Goal: Task Accomplishment & Management: Manage account settings

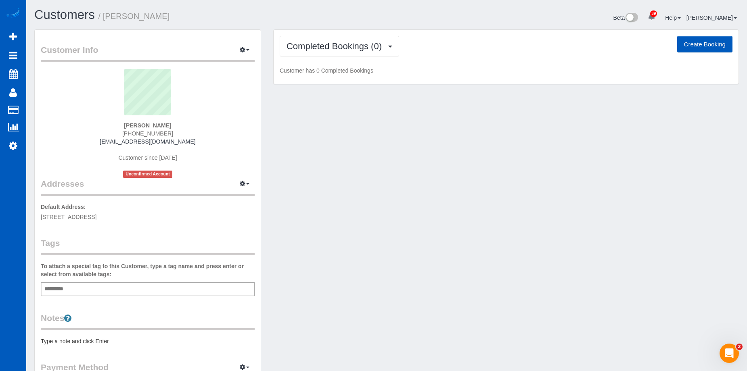
click at [709, 44] on button "Create Booking" at bounding box center [704, 44] width 55 height 17
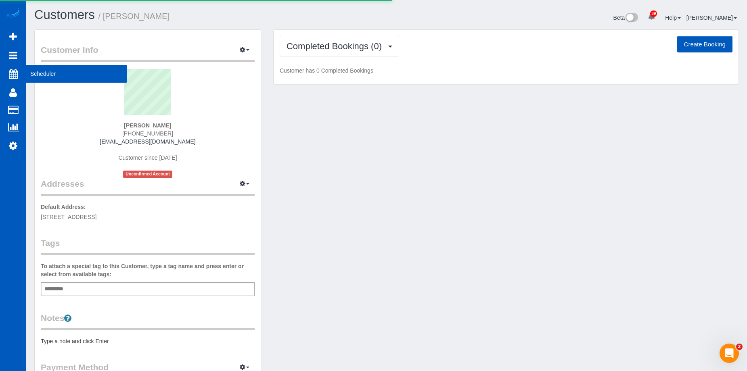
select select "WA"
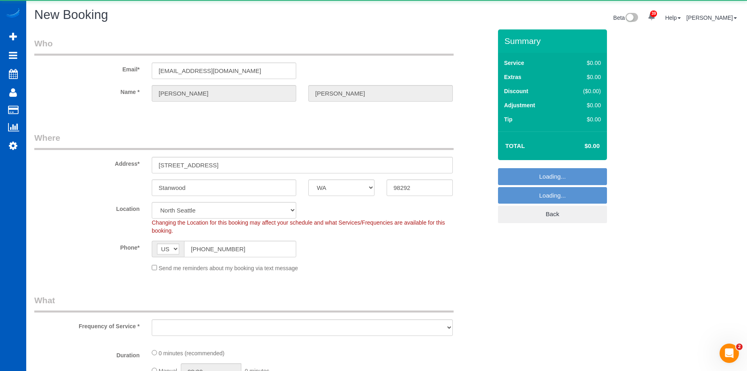
select select "199"
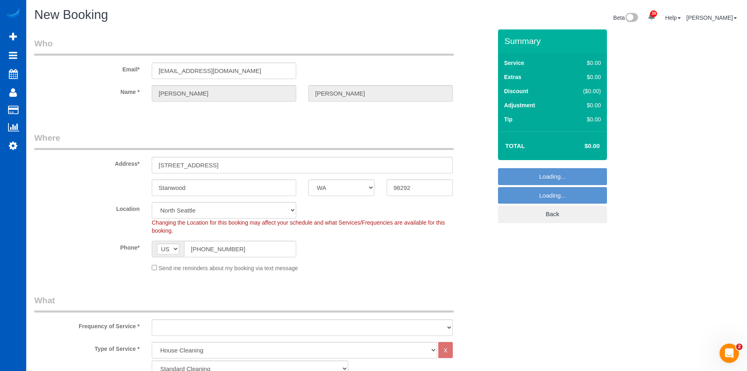
select select "object:2400"
select select "?"
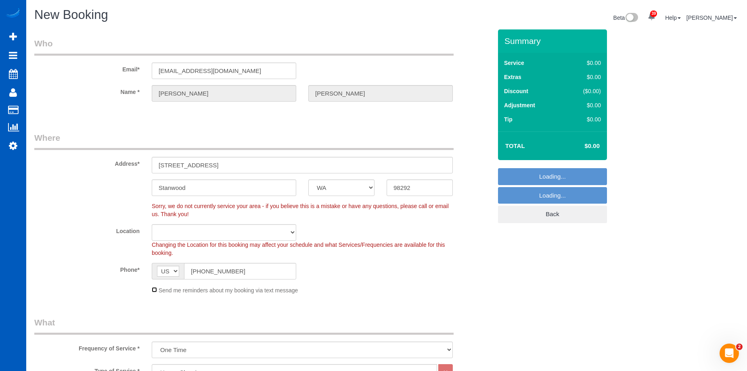
select select "object:2613"
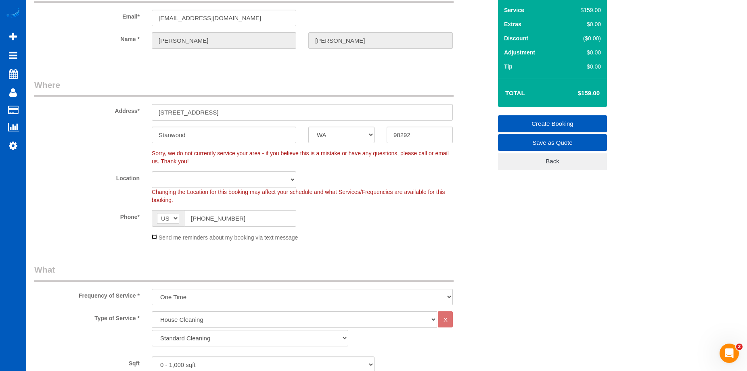
scroll to position [121, 0]
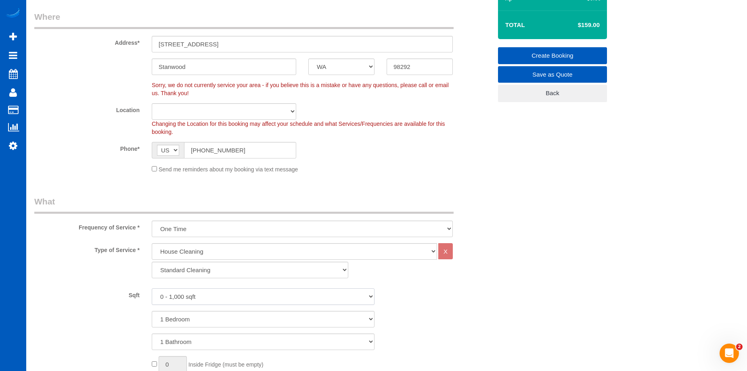
click at [190, 296] on select "0 - 1,000 sqft 1,001 - 1,500 sqft 1,501 - 2,000 sqft 2,001 - 2,500 sqft 2,501 -…" at bounding box center [263, 296] width 223 height 17
select select "3001"
click at [152, 288] on select "0 - 1,000 sqft 1,001 - 1,500 sqft 1,501 - 2,000 sqft 2,001 - 2,500 sqft 2,501 -…" at bounding box center [263, 296] width 223 height 17
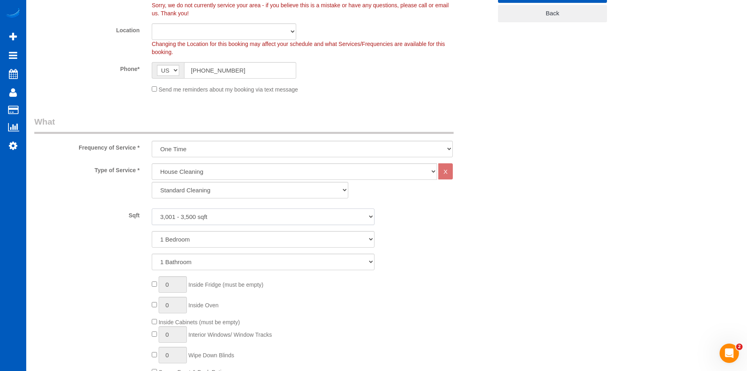
scroll to position [202, 0]
click at [243, 146] on select "One Time Weekly - 15.00% Every 2 Weeks - 10.00% Every 4 Weeks - 5.00% Every 2 M…" at bounding box center [302, 148] width 301 height 17
select select "object:2614"
click at [152, 140] on select "One Time Weekly - 15.00% Every 2 Weeks - 10.00% Every 4 Weeks - 5.00% Every 2 M…" at bounding box center [302, 148] width 301 height 17
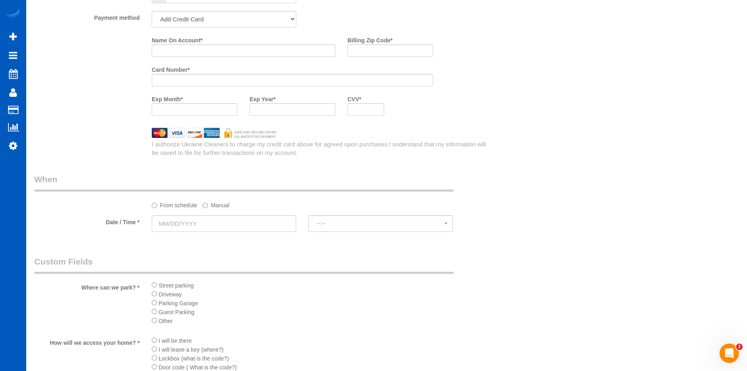
scroll to position [807, 0]
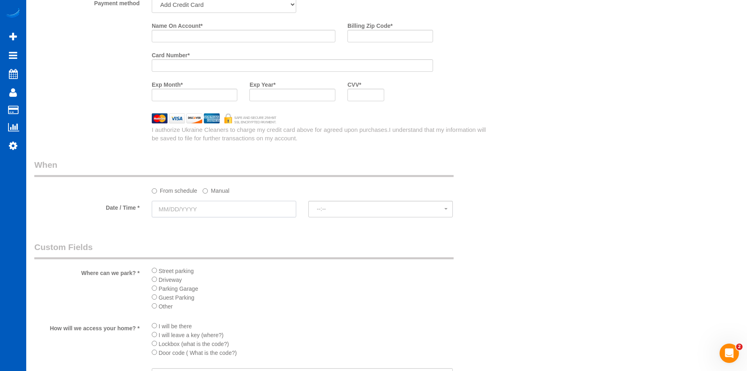
click at [267, 207] on input "text" at bounding box center [224, 209] width 144 height 17
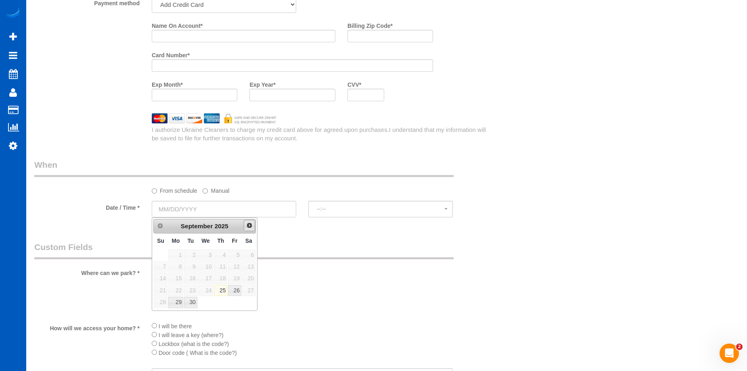
click at [251, 224] on span "Next" at bounding box center [249, 225] width 6 height 6
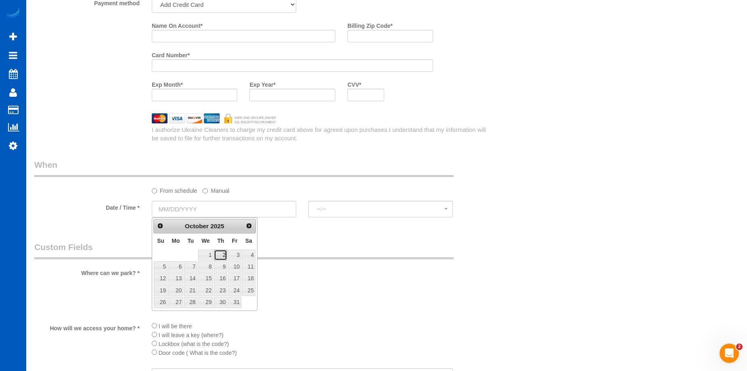
click at [218, 251] on link "2" at bounding box center [220, 255] width 13 height 11
type input "10/02/2025"
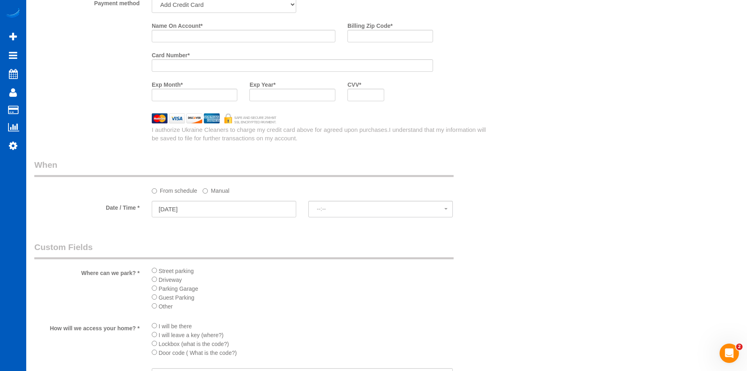
select select "spot1"
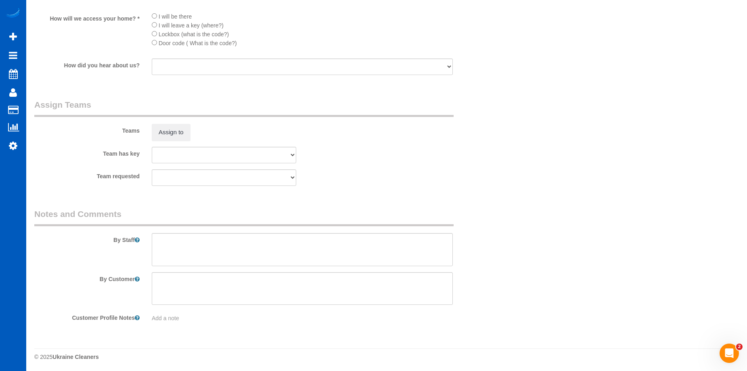
scroll to position [1118, 0]
click at [260, 254] on textarea at bounding box center [302, 248] width 301 height 33
click at [254, 244] on textarea at bounding box center [302, 248] width 301 height 33
paste textarea "Drew has had a weekly cleaner who is closing her business. Waived deep clean. H…"
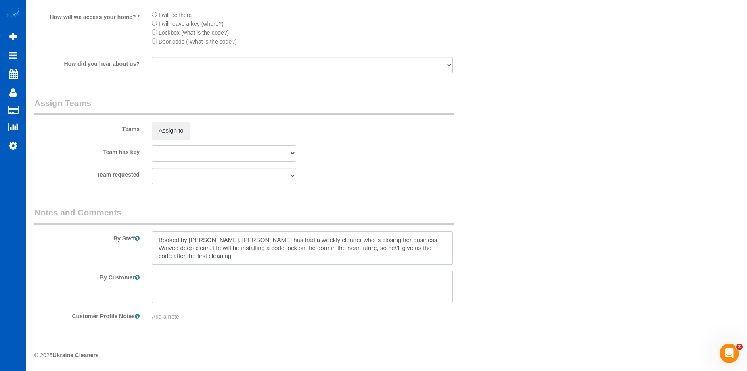
click at [323, 245] on textarea at bounding box center [302, 248] width 301 height 33
type textarea "Booked by Jade. Drew has had a weekly cleaner who is closing her business. Waiv…"
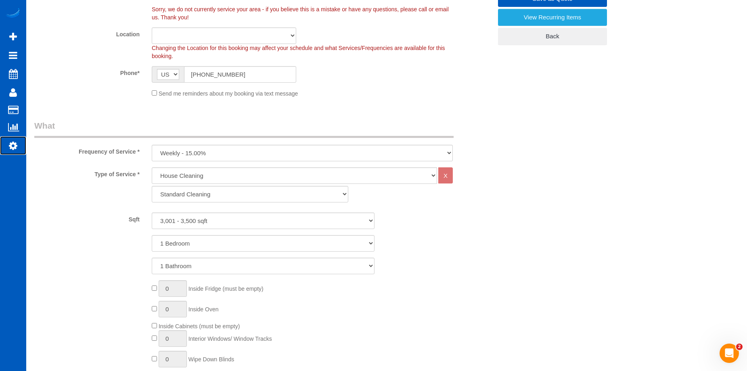
scroll to position [150, 0]
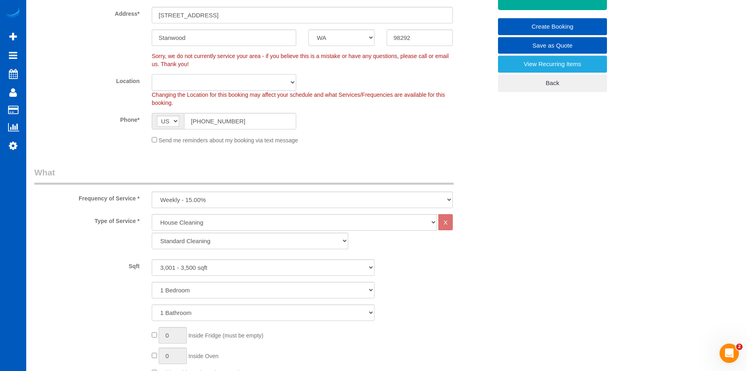
click at [267, 84] on select "North Seattle Atlanta GA Denver Everett Fort Worth TX Las Vegas Main Dallas Mai…" at bounding box center [224, 82] width 144 height 17
select select "7"
click at [152, 74] on select "North Seattle Atlanta GA Denver Everett Fort Worth TX Las Vegas Main Dallas Mai…" at bounding box center [224, 82] width 144 height 17
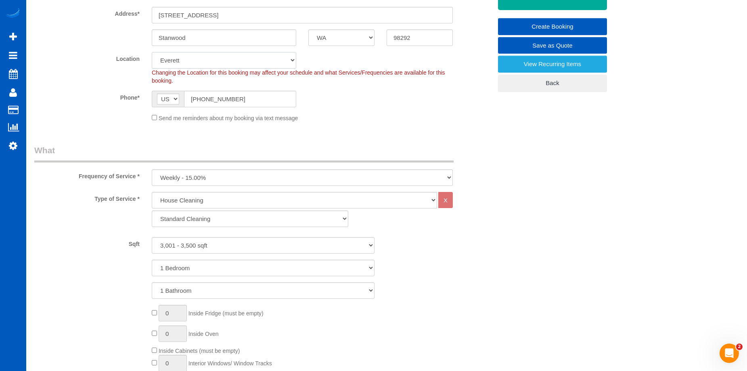
select select "object:2938"
select select "spot18"
select select "3001"
select select "spot35"
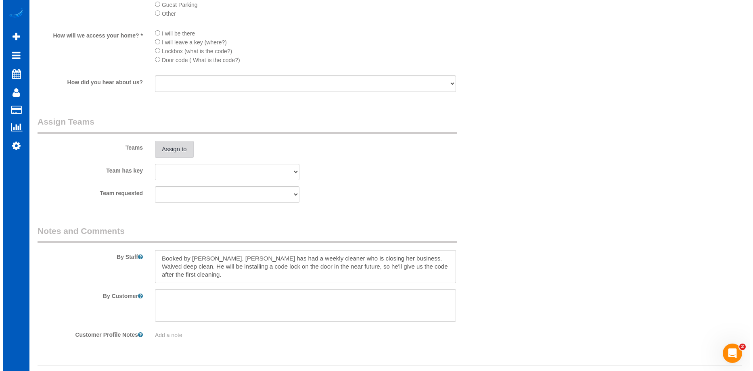
scroll to position [1078, 0]
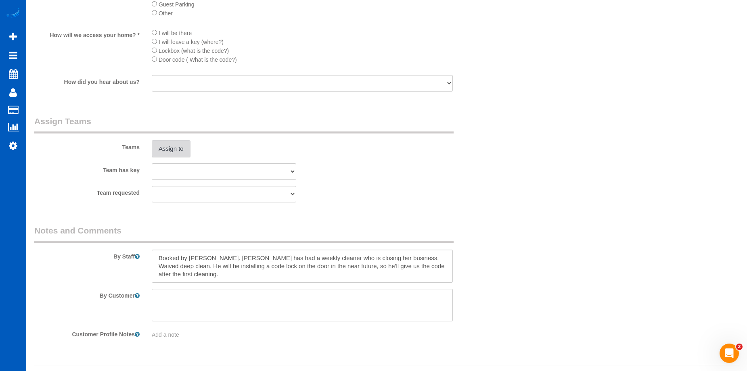
click at [181, 144] on button "Assign to" at bounding box center [171, 148] width 39 height 17
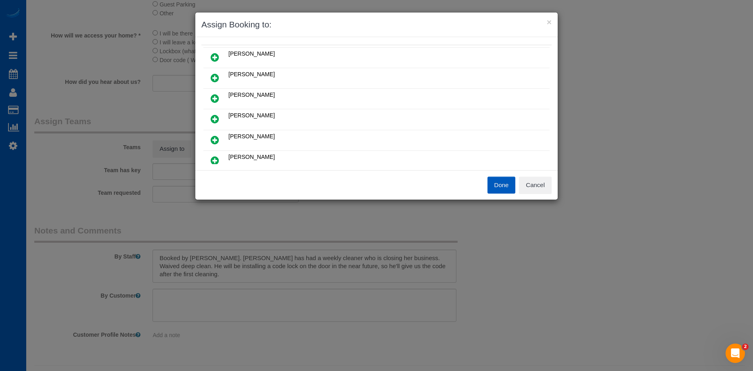
scroll to position [81, 0]
click at [219, 117] on icon at bounding box center [215, 120] width 8 height 10
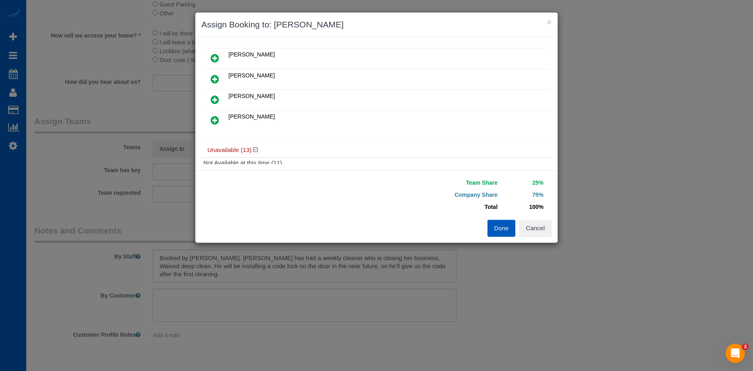
click at [219, 117] on icon at bounding box center [215, 120] width 8 height 10
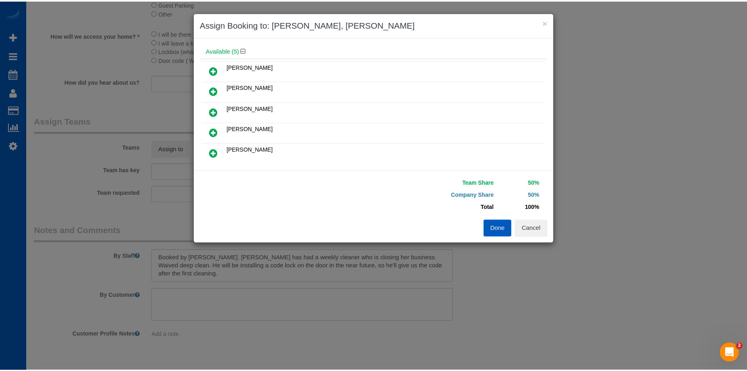
scroll to position [0, 0]
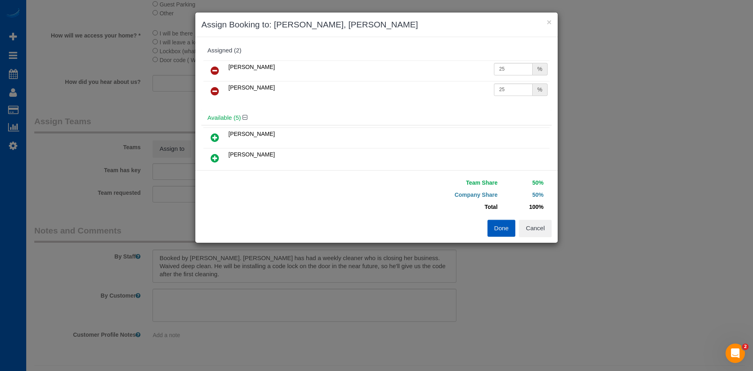
click at [501, 227] on button "Done" at bounding box center [501, 228] width 28 height 17
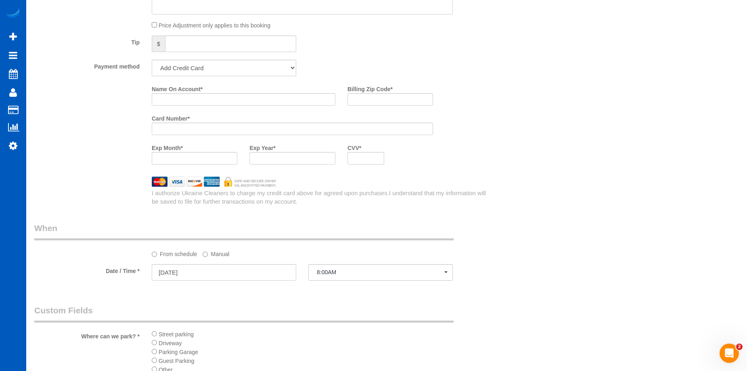
scroll to position [715, 0]
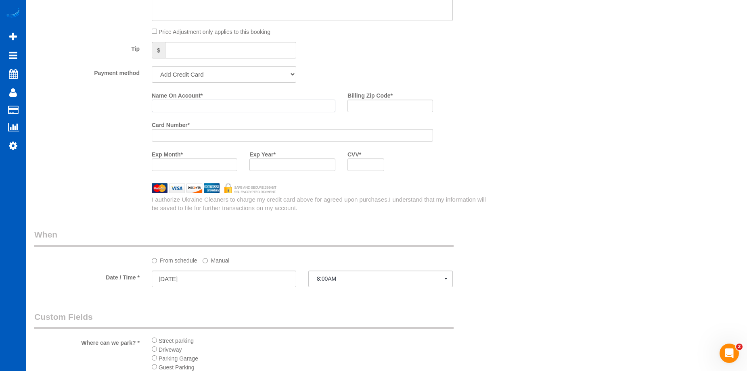
click at [293, 107] on input "Name On Account *" at bounding box center [244, 106] width 184 height 13
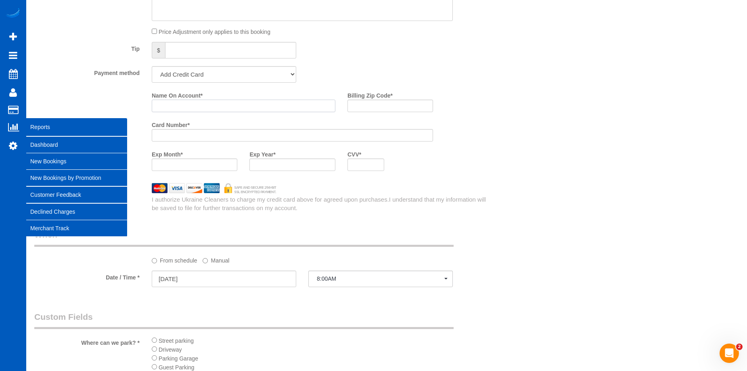
paste input "Andrew McKinley"
type input "Andrew McKinley"
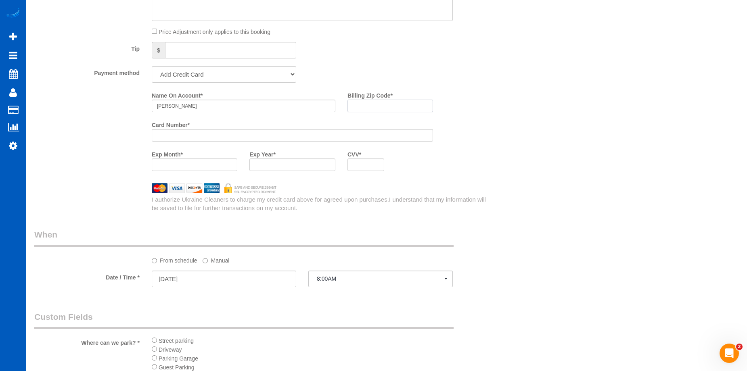
click at [369, 109] on input "Billing Zip Code *" at bounding box center [390, 106] width 86 height 13
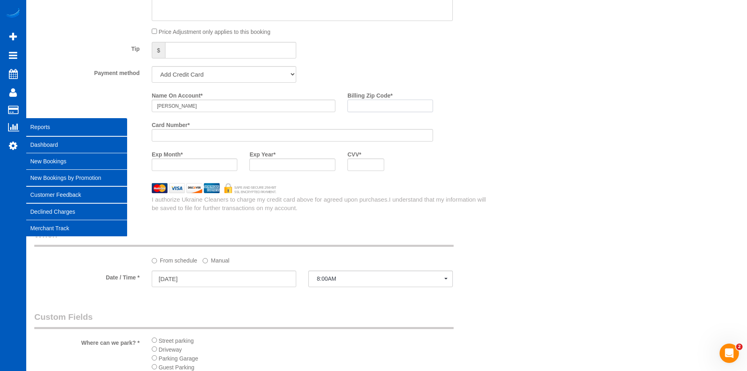
paste input "98292"
type input "98292"
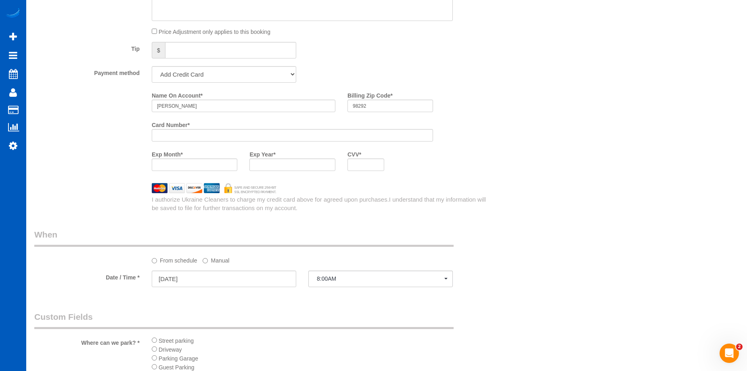
click at [509, 159] on div "Who Email* drewmckinley@gmail.com Name * Andrew McKinley Where Address* 611 300…" at bounding box center [386, 20] width 704 height 1410
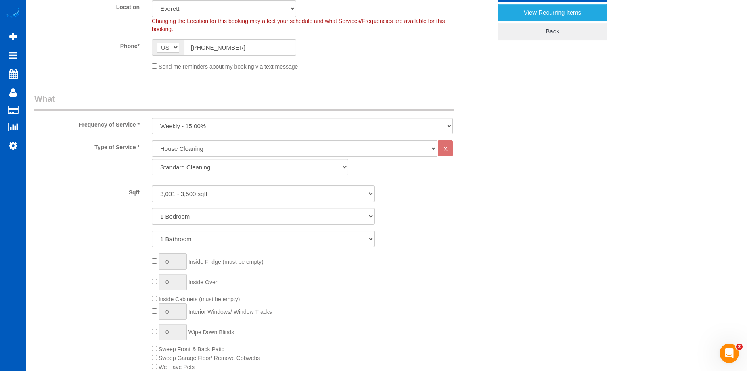
scroll to position [403, 0]
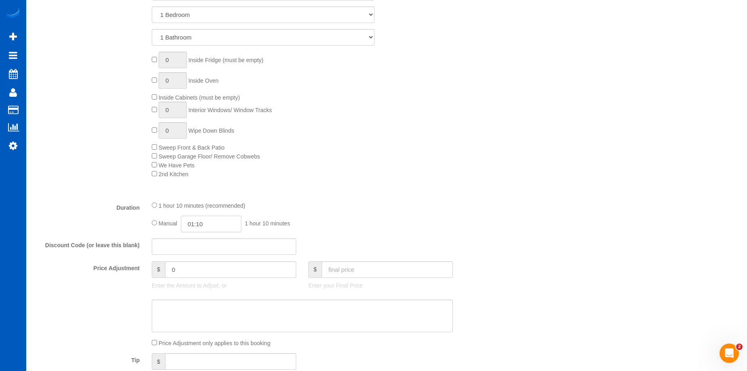
click at [203, 224] on input "01:10" at bounding box center [211, 224] width 61 height 17
type input "05:00"
click at [204, 263] on li "05:00" at bounding box center [202, 262] width 36 height 10
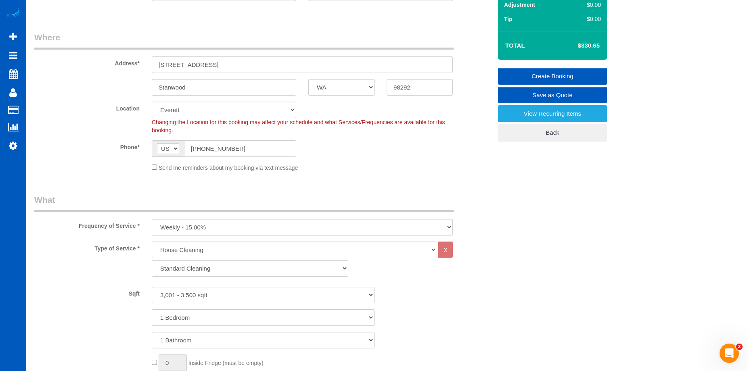
scroll to position [0, 0]
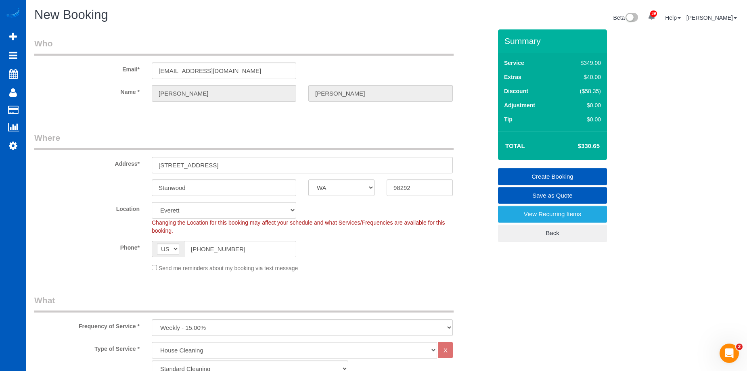
select select "spot52"
click at [537, 171] on link "Create Booking" at bounding box center [552, 176] width 109 height 17
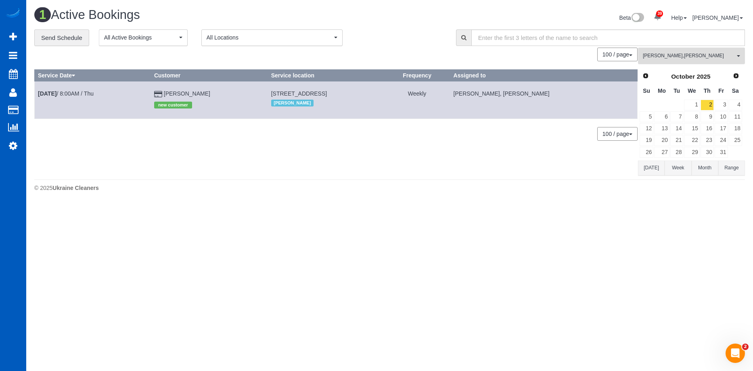
click at [698, 59] on span "Viktoriia Zhukovska , Vira Zhukovska" at bounding box center [689, 55] width 92 height 7
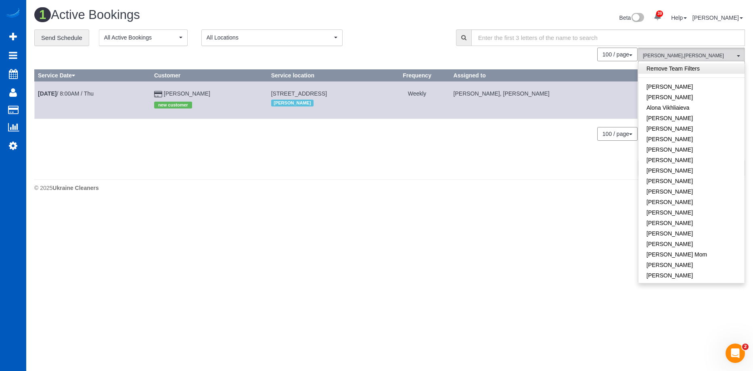
click at [700, 68] on link "Remove Team Filters" at bounding box center [691, 68] width 106 height 10
drag, startPoint x: 417, startPoint y: 28, endPoint x: 432, endPoint y: 32, distance: 15.8
click at [417, 28] on div "Beta 39 Your Notifications You have 0 alerts × You have 1 to charge for 09/23/2…" at bounding box center [570, 18] width 361 height 21
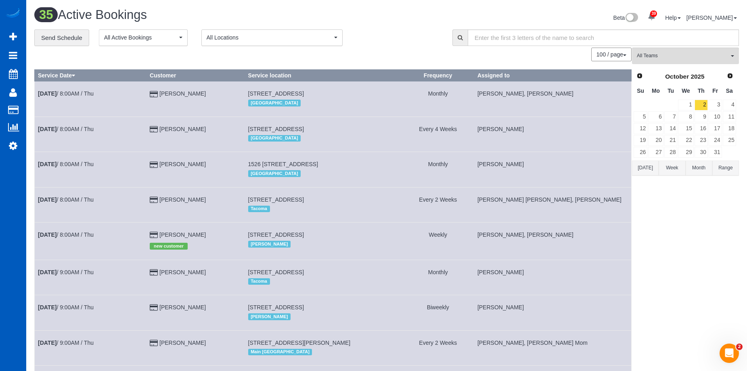
click at [654, 169] on button "Today" at bounding box center [645, 168] width 27 height 15
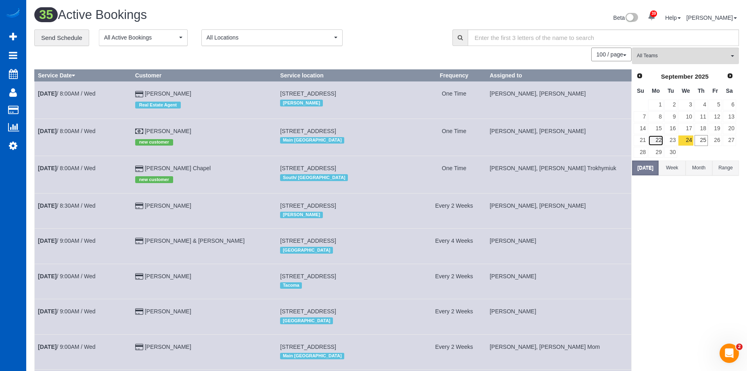
click at [658, 140] on link "22" at bounding box center [655, 140] width 15 height 11
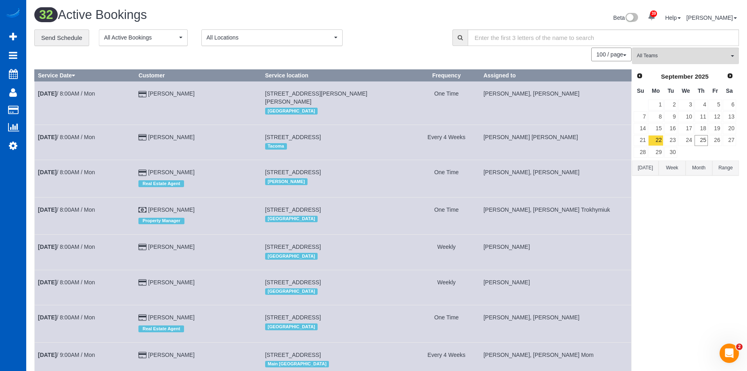
click at [403, 38] on div "**********" at bounding box center [237, 37] width 406 height 17
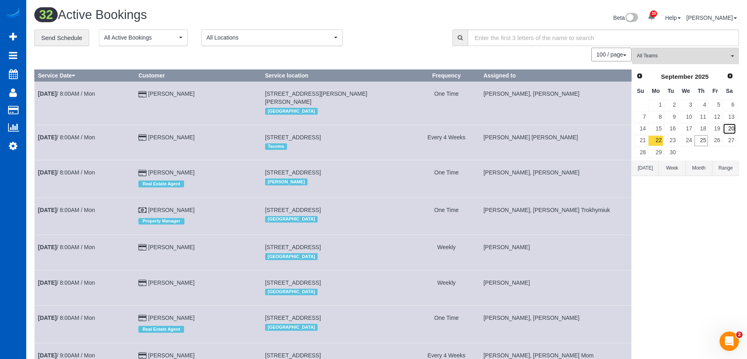
click at [724, 130] on link "20" at bounding box center [728, 128] width 13 height 11
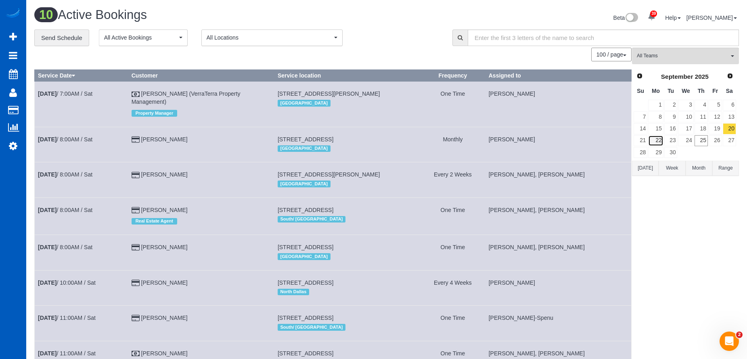
click at [658, 140] on link "22" at bounding box center [655, 140] width 15 height 11
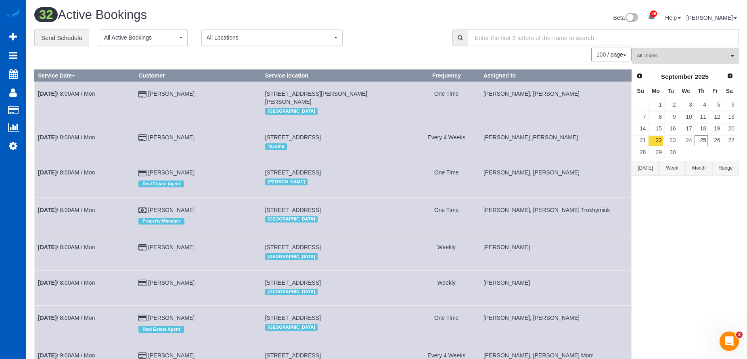
click at [84, 169] on link "Sep 22nd / 8:00AM / Mon" at bounding box center [66, 172] width 57 height 6
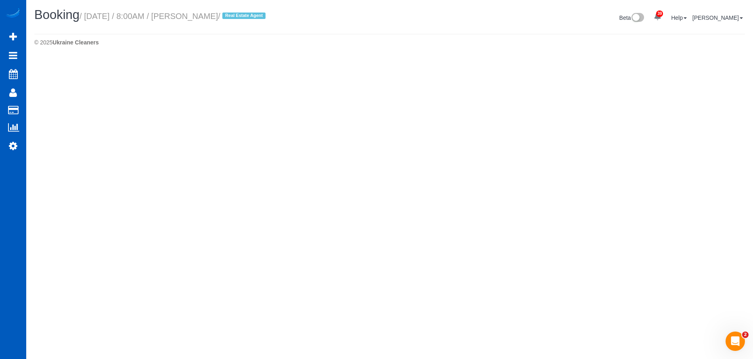
select select "WA"
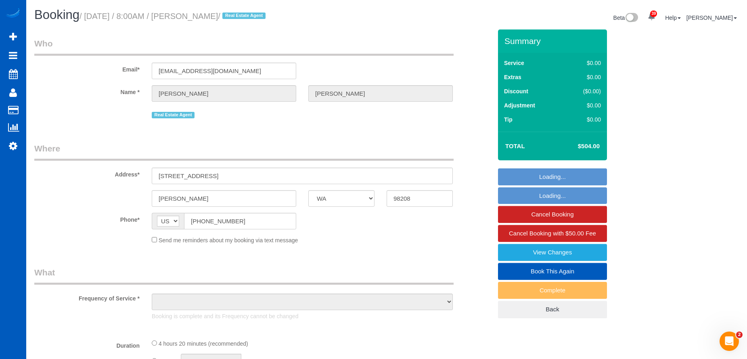
select select "string:fspay-29fb7387-665f-439c-9dce-09a3bf446a93"
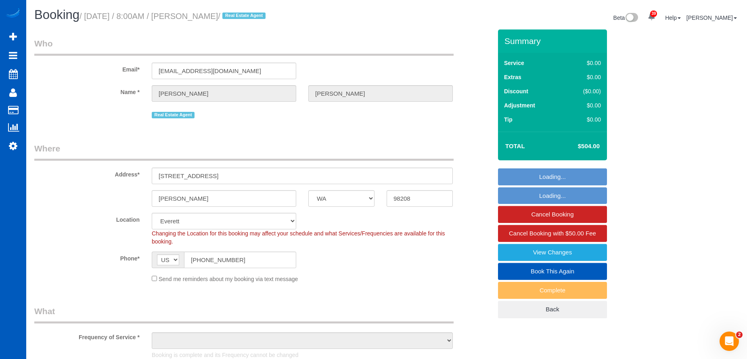
select select "object:6306"
select select "199"
select select "2001"
select select "4"
select select "3"
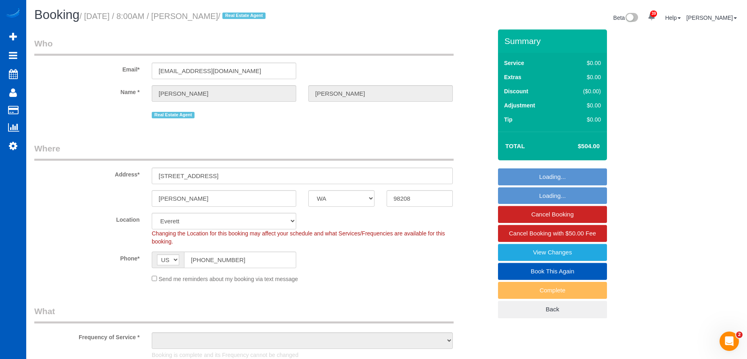
select select "spot69"
select select "object:6559"
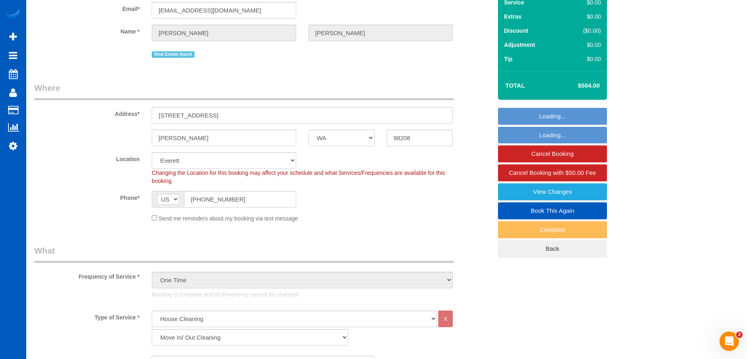
scroll to position [161, 0]
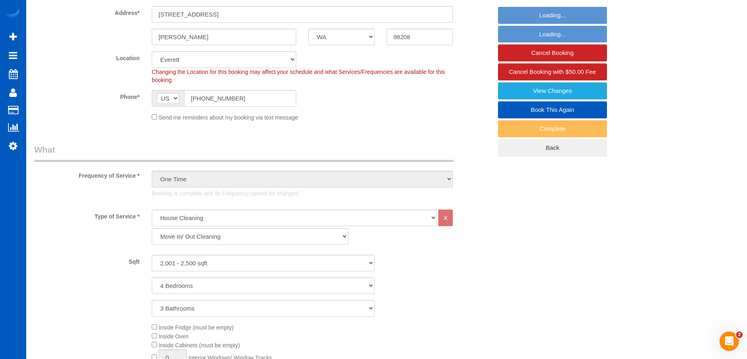
select select "2001"
select select "4"
select select "3"
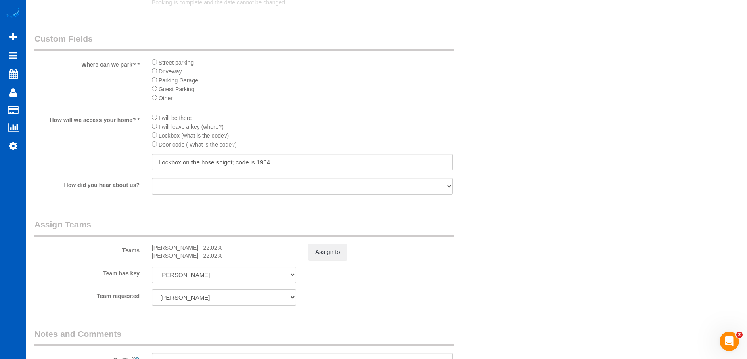
scroll to position [1049, 0]
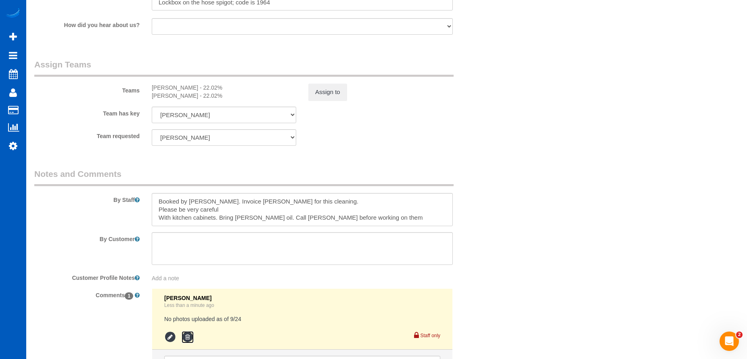
click at [189, 336] on icon at bounding box center [188, 337] width 12 height 12
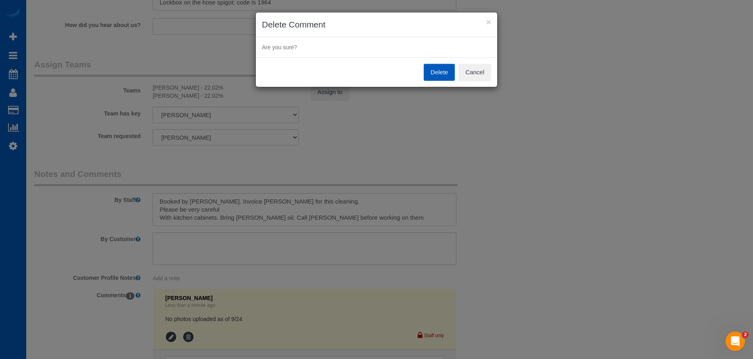
click at [438, 70] on button "Delete" at bounding box center [439, 72] width 31 height 17
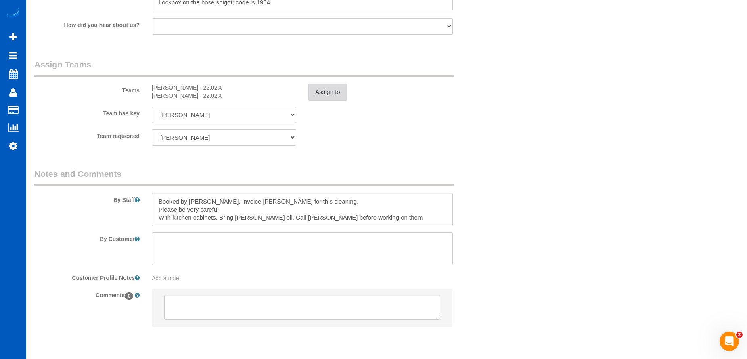
click at [334, 95] on button "Assign to" at bounding box center [327, 91] width 39 height 17
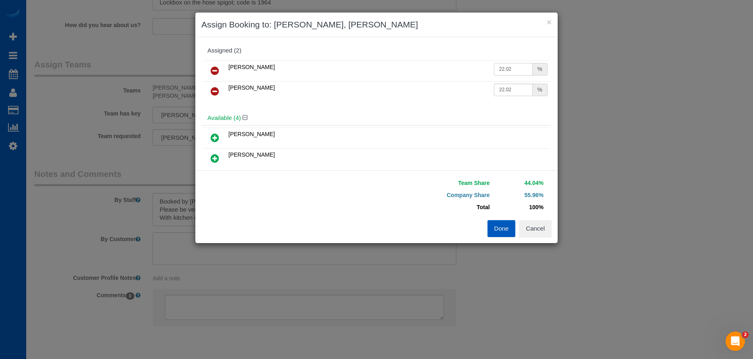
click at [519, 68] on input "22.02" at bounding box center [513, 69] width 39 height 13
drag, startPoint x: 516, startPoint y: 69, endPoint x: 471, endPoint y: 66, distance: 45.3
click at [471, 66] on tr "Viktoriia Zhukovska 22.02 %" at bounding box center [376, 71] width 346 height 21
type input "25"
drag, startPoint x: 510, startPoint y: 92, endPoint x: 454, endPoint y: 92, distance: 56.1
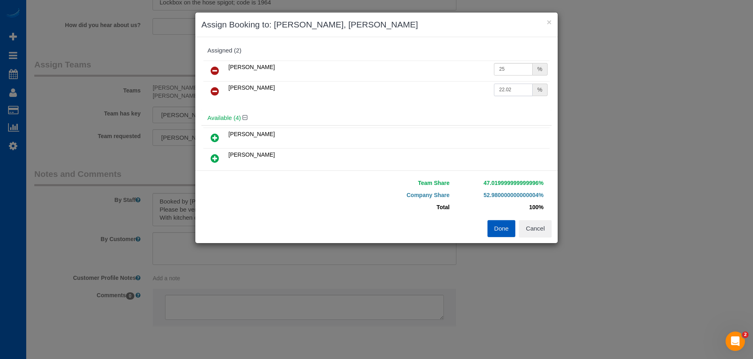
click at [454, 92] on tr "Vira Zhukovska 22.02 %" at bounding box center [376, 91] width 346 height 21
type input "25"
click at [499, 228] on button "Done" at bounding box center [501, 228] width 28 height 17
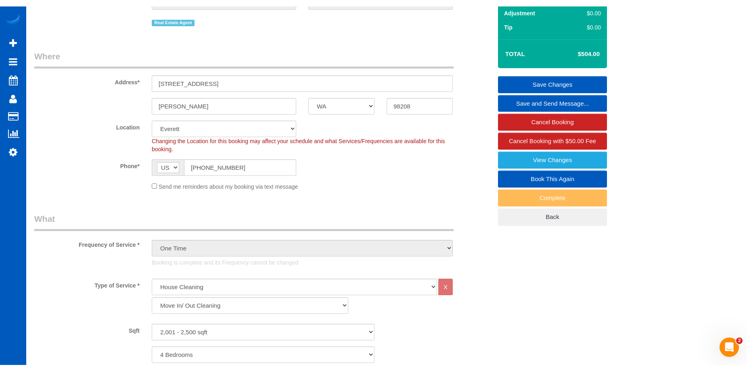
scroll to position [0, 0]
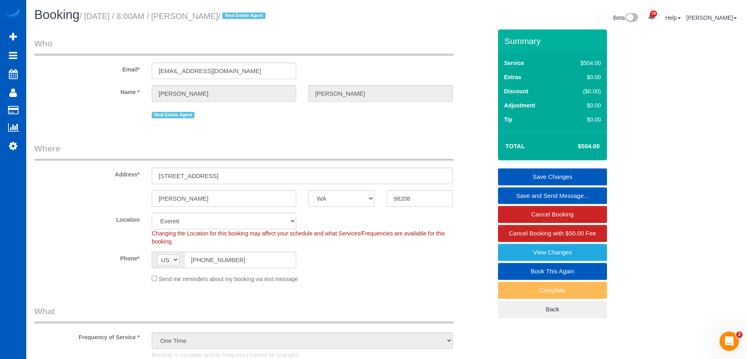
click at [526, 172] on link "Save Changes" at bounding box center [552, 176] width 109 height 17
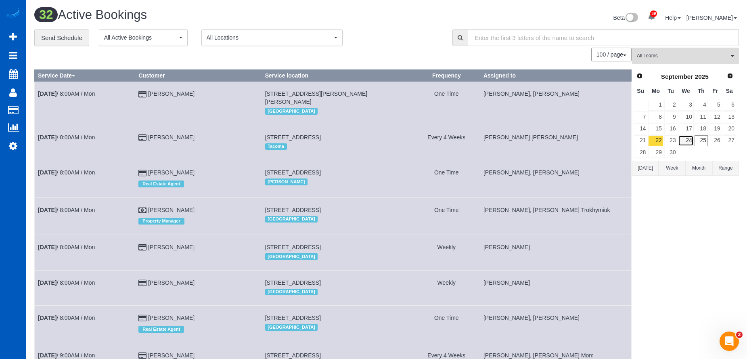
click at [687, 142] on link "24" at bounding box center [685, 140] width 15 height 11
click at [396, 107] on div "North Seattle" at bounding box center [337, 111] width 144 height 10
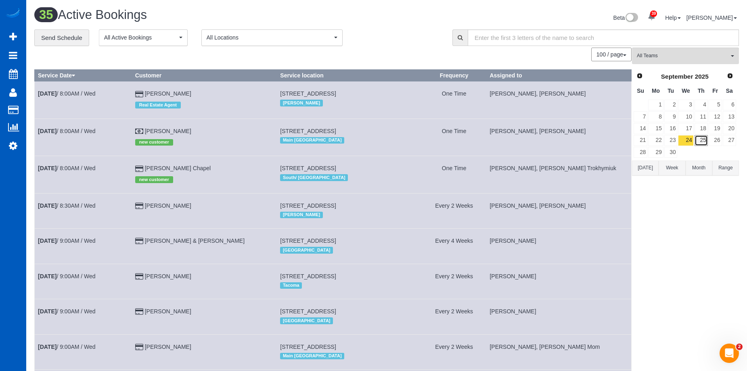
click at [703, 142] on link "25" at bounding box center [700, 140] width 13 height 11
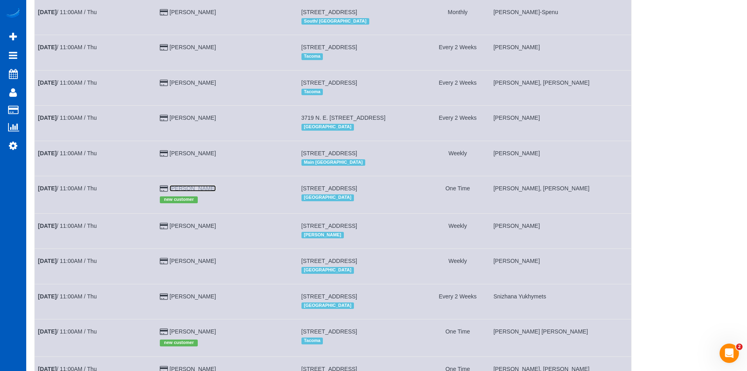
scroll to position [565, 0]
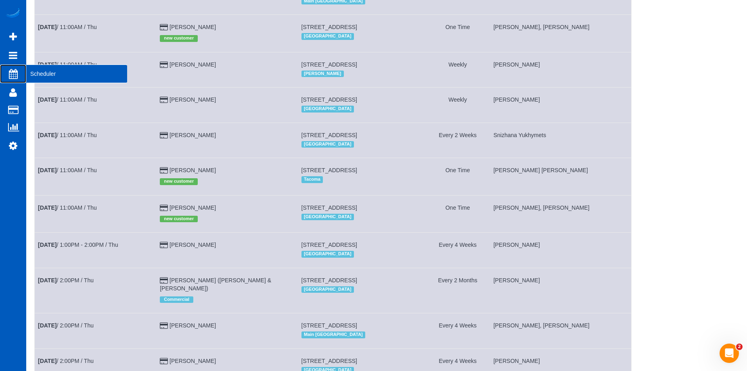
click at [35, 75] on span "Scheduler" at bounding box center [76, 74] width 101 height 19
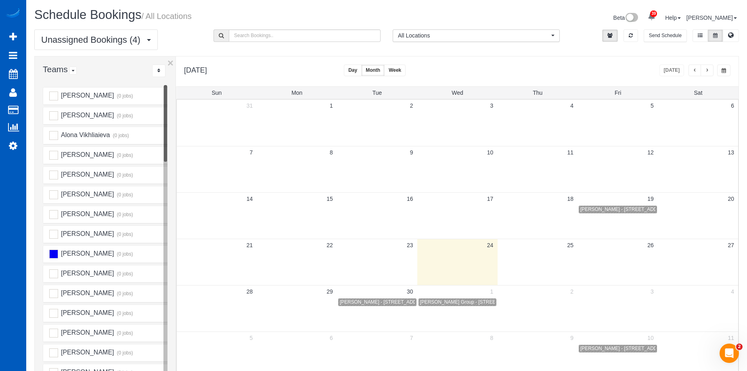
click at [707, 71] on span "button" at bounding box center [707, 70] width 4 height 5
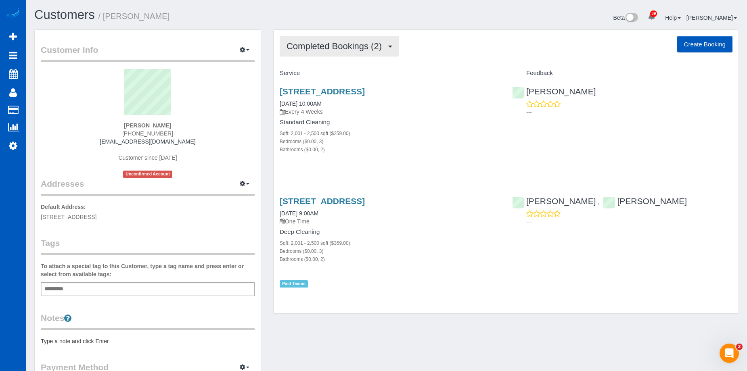
click at [350, 43] on span "Completed Bookings (2)" at bounding box center [335, 46] width 99 height 10
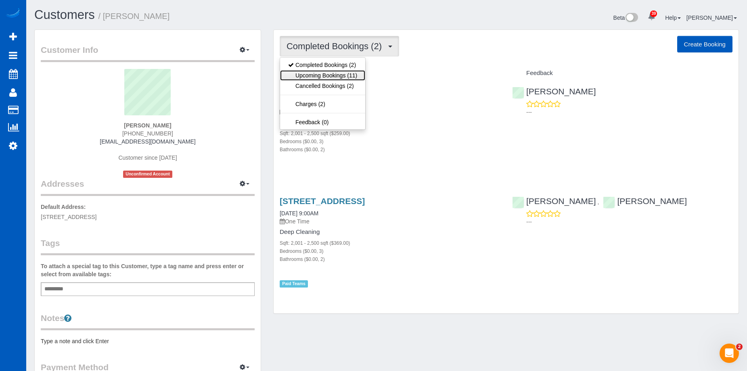
click at [341, 71] on link "Upcoming Bookings (11)" at bounding box center [322, 75] width 85 height 10
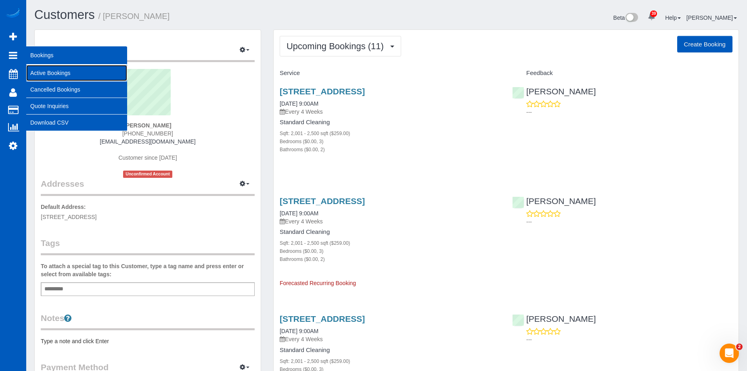
click at [32, 68] on link "Active Bookings" at bounding box center [76, 73] width 101 height 16
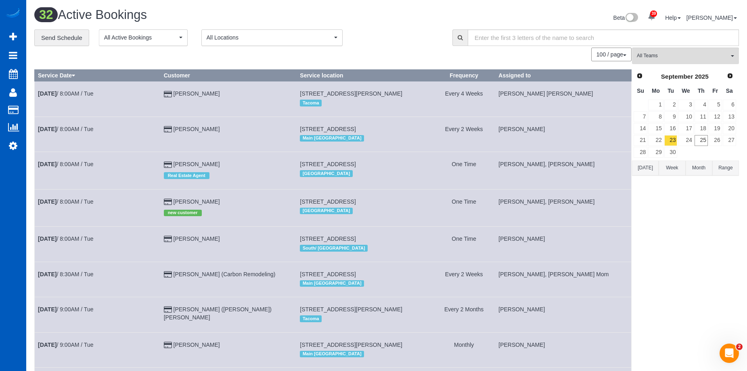
click at [648, 169] on button "[DATE]" at bounding box center [645, 168] width 27 height 15
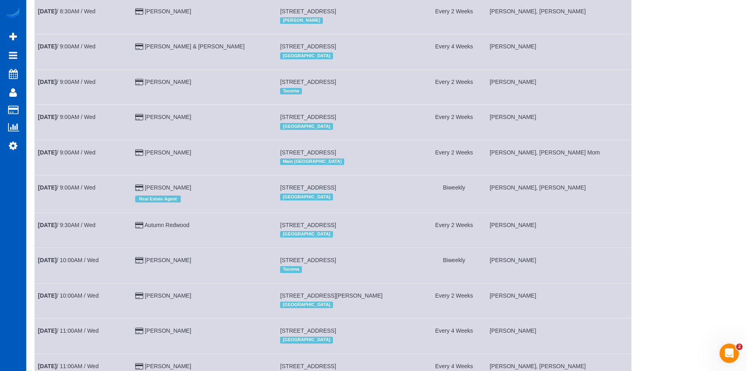
scroll to position [105, 0]
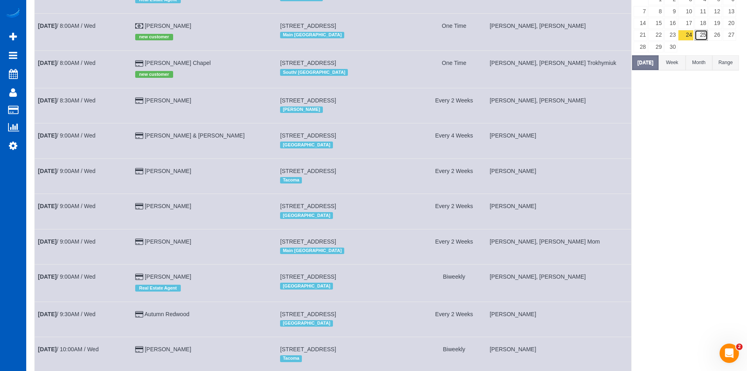
click at [698, 33] on link "25" at bounding box center [700, 35] width 13 height 11
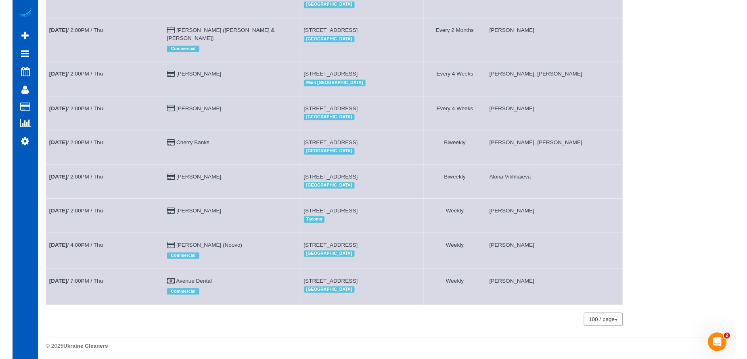
scroll to position [0, 0]
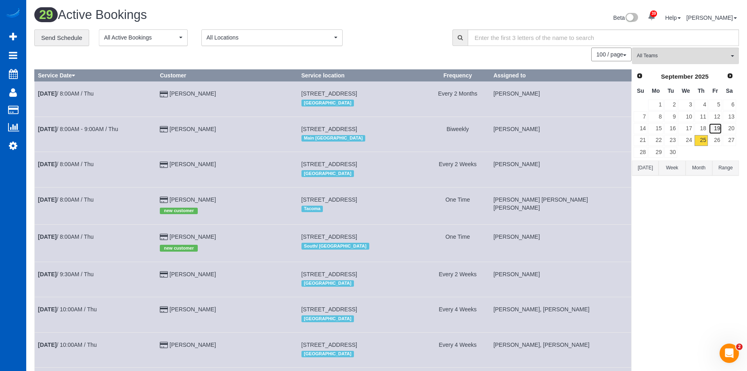
click at [716, 131] on link "19" at bounding box center [714, 128] width 13 height 11
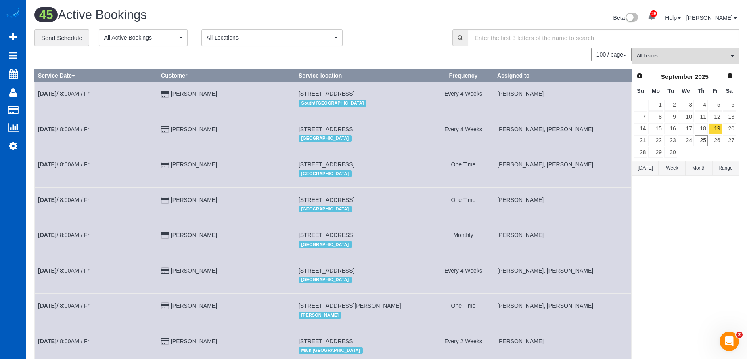
click at [648, 169] on button "Today" at bounding box center [645, 168] width 27 height 15
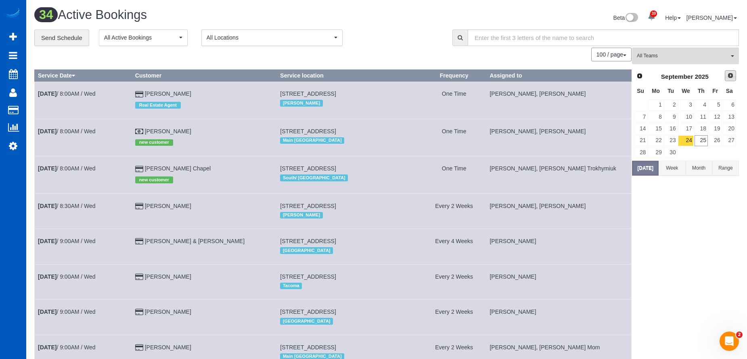
click at [730, 72] on link "Next" at bounding box center [729, 75] width 11 height 11
click at [705, 103] on link "2" at bounding box center [700, 105] width 13 height 11
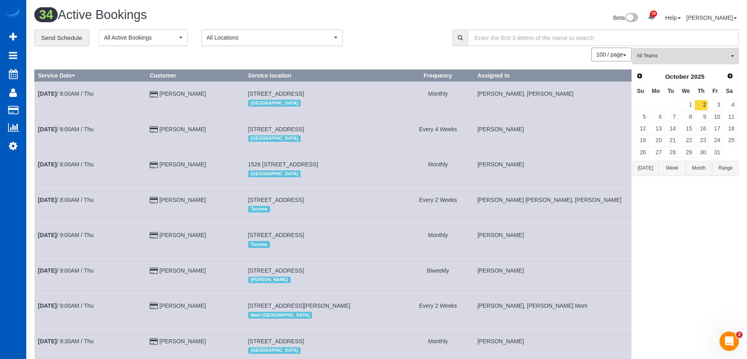
click at [687, 57] on span "All Teams" at bounding box center [682, 55] width 92 height 7
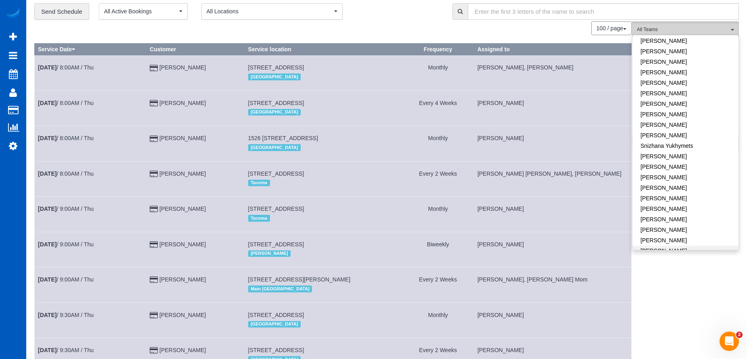
scroll to position [40, 0]
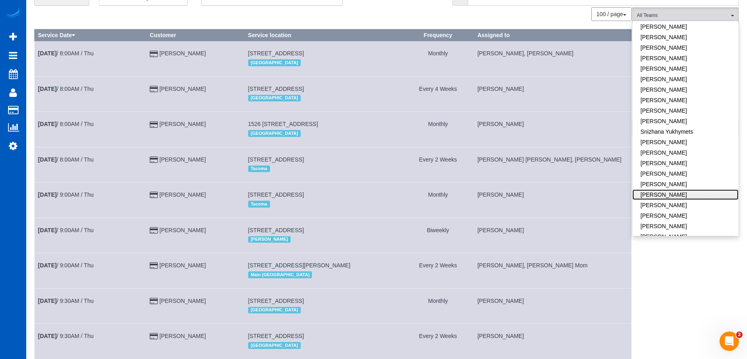
click at [690, 189] on link "Viktoriia Zhukovska" at bounding box center [685, 194] width 106 height 10
click at [689, 200] on link "Vira Zhukovska" at bounding box center [685, 205] width 106 height 10
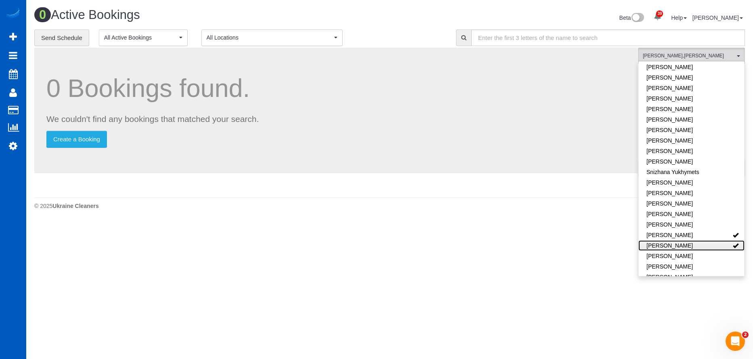
scroll to position [513, 0]
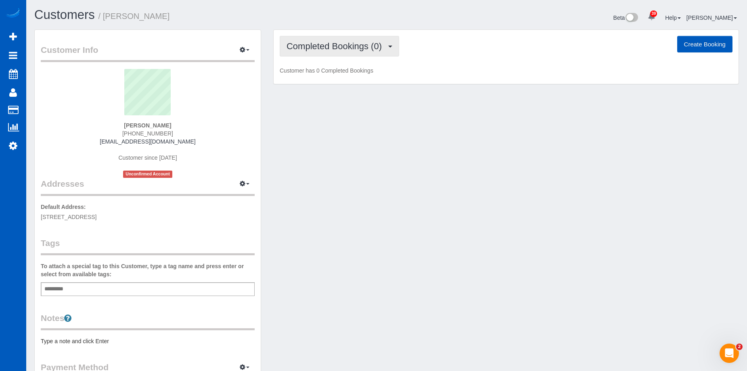
click at [304, 42] on span "Completed Bookings (0)" at bounding box center [335, 46] width 99 height 10
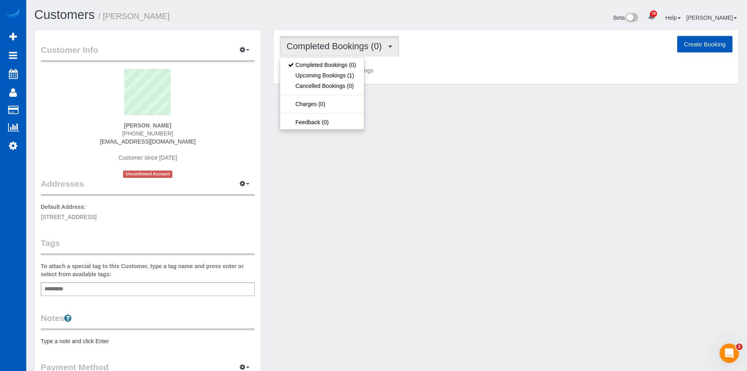
click at [304, 42] on span "Completed Bookings (0)" at bounding box center [335, 46] width 99 height 10
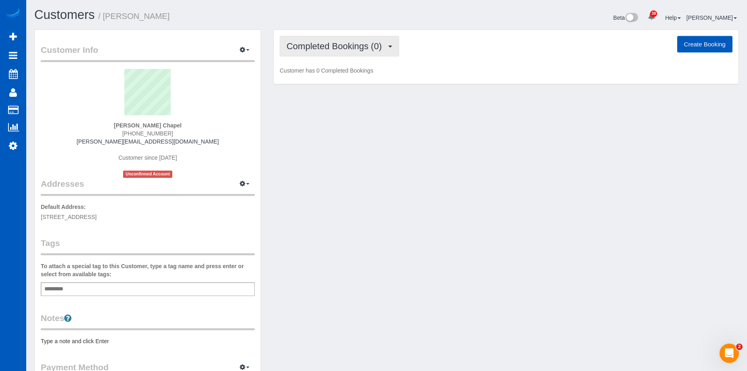
click at [330, 45] on span "Completed Bookings (0)" at bounding box center [335, 46] width 99 height 10
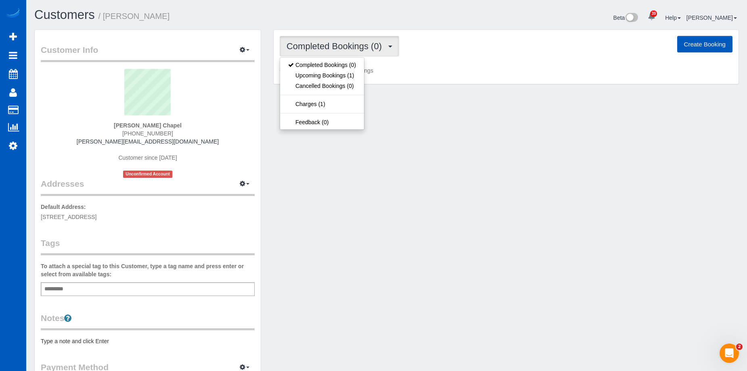
click at [330, 45] on span "Completed Bookings (0)" at bounding box center [335, 46] width 99 height 10
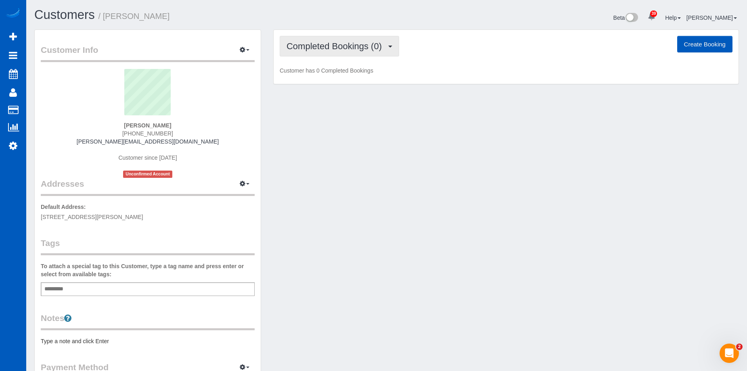
click at [315, 50] on span "Completed Bookings (0)" at bounding box center [335, 46] width 99 height 10
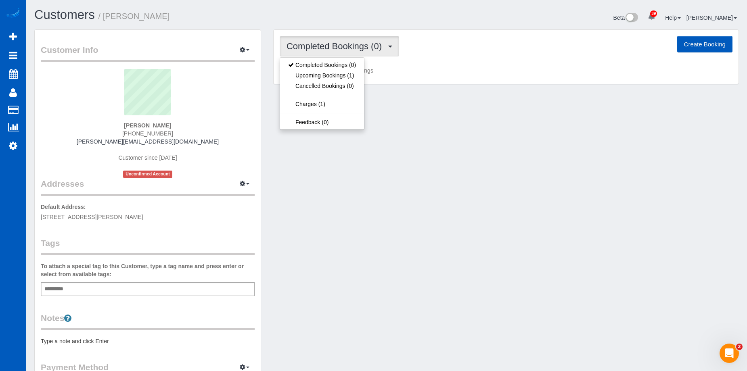
click at [315, 50] on span "Completed Bookings (0)" at bounding box center [335, 46] width 99 height 10
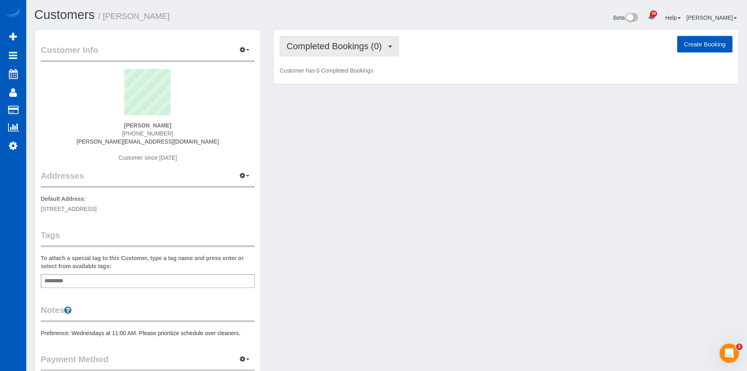
click at [329, 41] on span "Completed Bookings (0)" at bounding box center [335, 46] width 99 height 10
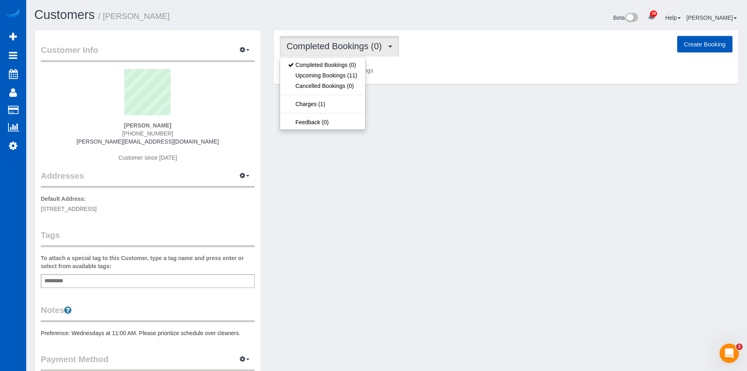
click at [329, 41] on span "Completed Bookings (0)" at bounding box center [335, 46] width 99 height 10
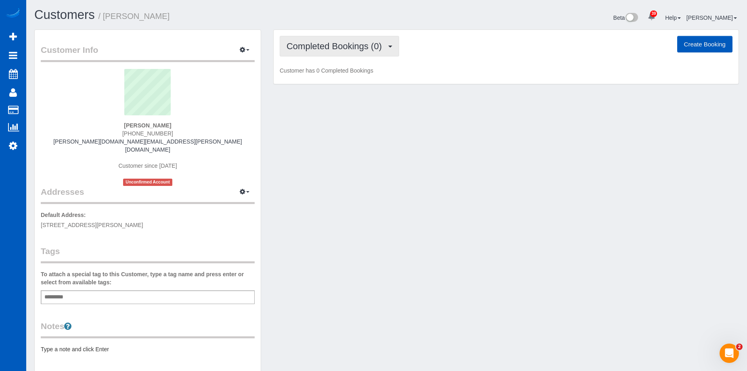
click at [340, 41] on button "Completed Bookings (0)" at bounding box center [339, 46] width 119 height 21
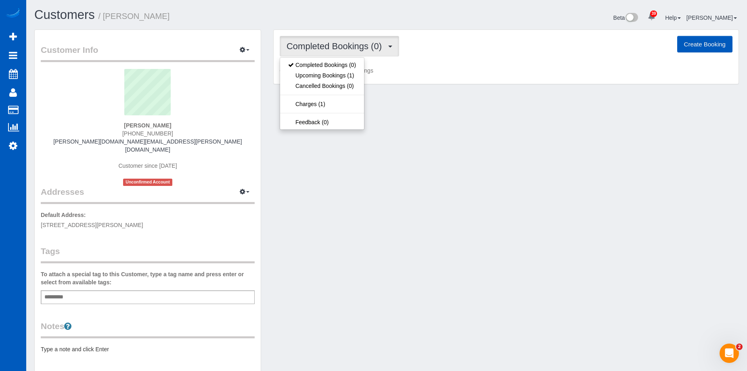
click at [340, 41] on button "Completed Bookings (0)" at bounding box center [339, 46] width 119 height 21
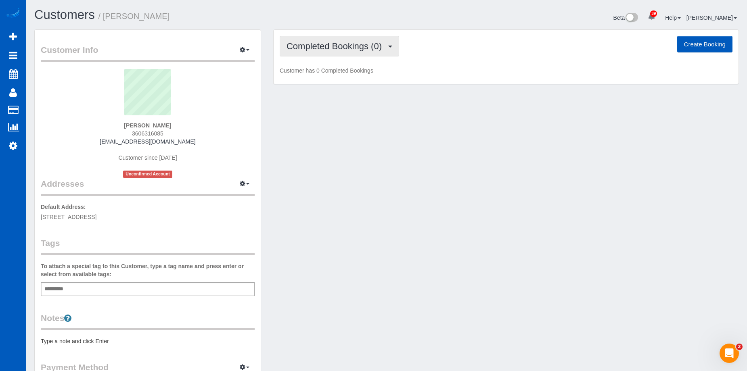
click at [331, 54] on button "Completed Bookings (0)" at bounding box center [339, 46] width 119 height 21
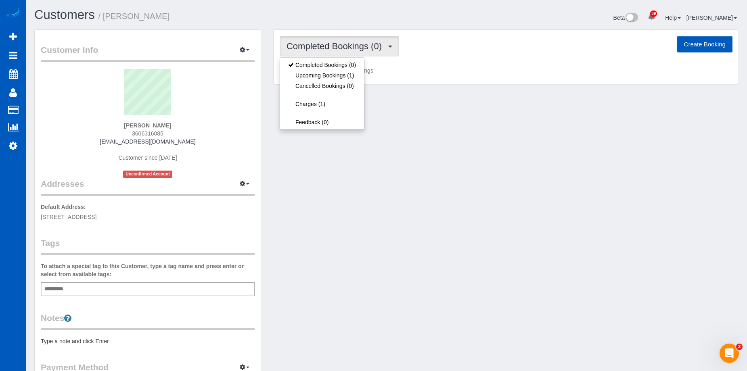
click at [332, 50] on span "Completed Bookings (0)" at bounding box center [335, 46] width 99 height 10
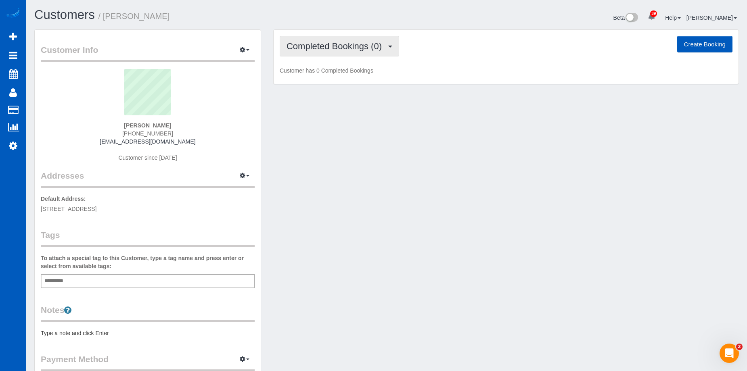
click at [365, 44] on span "Completed Bookings (0)" at bounding box center [335, 46] width 99 height 10
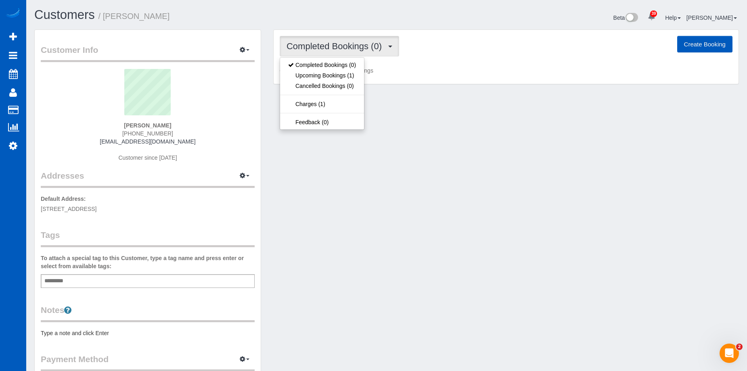
click at [365, 44] on span "Completed Bookings (0)" at bounding box center [335, 46] width 99 height 10
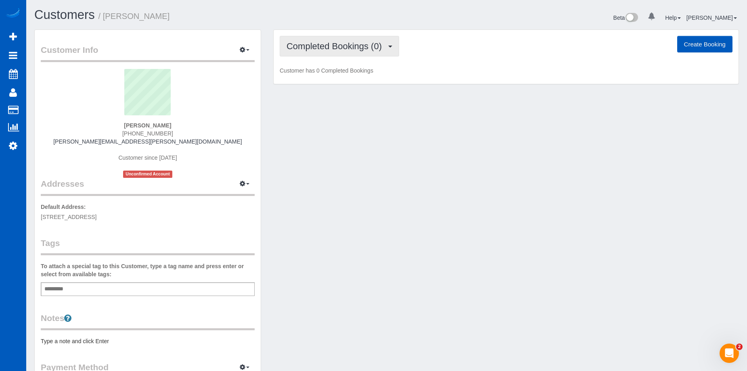
click at [348, 46] on span "Completed Bookings (0)" at bounding box center [335, 46] width 99 height 10
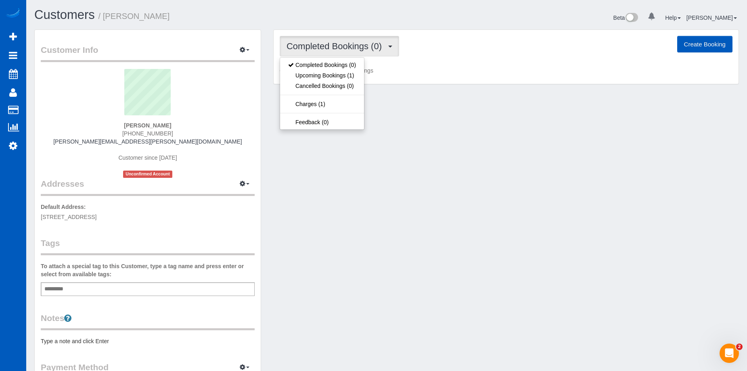
click at [348, 46] on span "Completed Bookings (0)" at bounding box center [335, 46] width 99 height 10
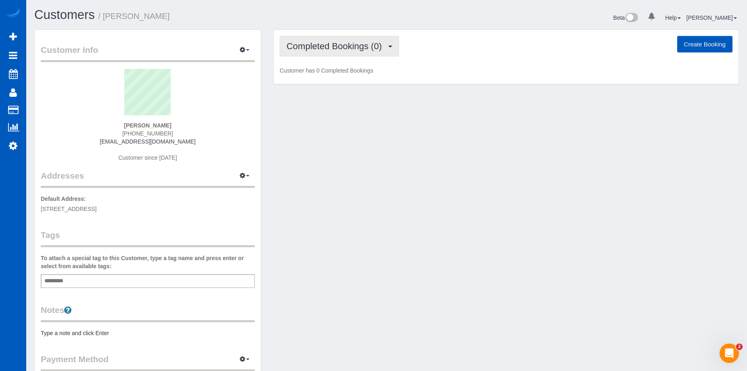
click at [332, 49] on span "Completed Bookings (0)" at bounding box center [335, 46] width 99 height 10
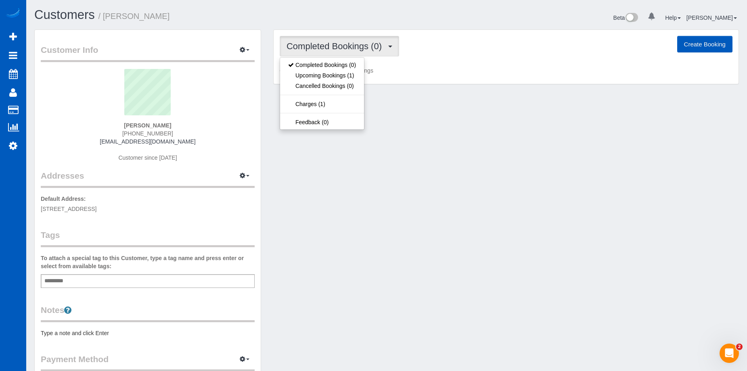
click at [332, 49] on span "Completed Bookings (0)" at bounding box center [335, 46] width 99 height 10
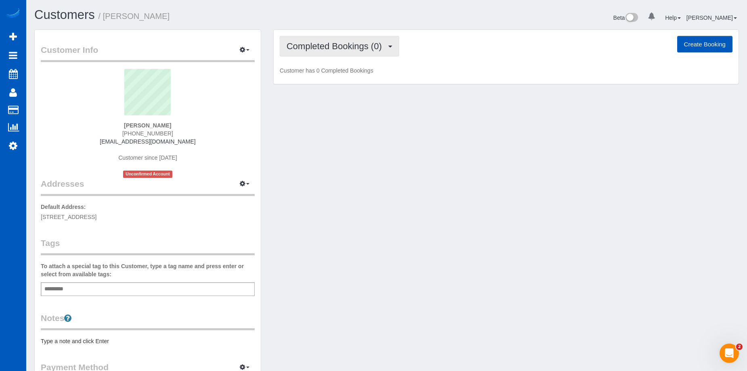
click at [336, 47] on span "Completed Bookings (0)" at bounding box center [335, 46] width 99 height 10
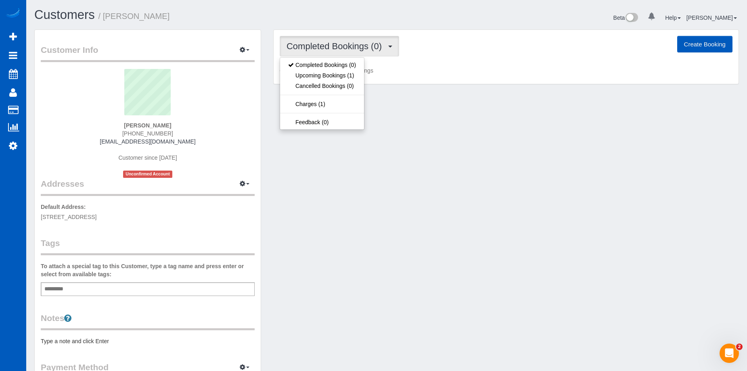
click at [336, 47] on span "Completed Bookings (0)" at bounding box center [335, 46] width 99 height 10
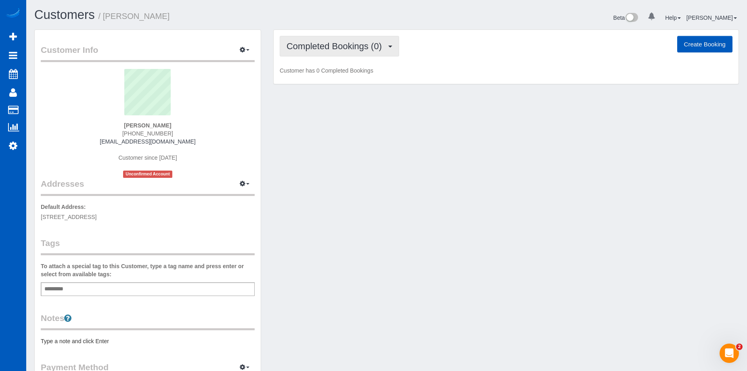
click at [347, 46] on span "Completed Bookings (0)" at bounding box center [335, 46] width 99 height 10
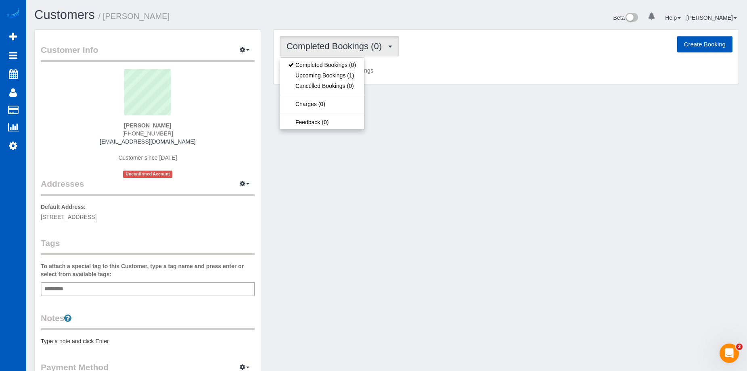
click at [347, 46] on span "Completed Bookings (0)" at bounding box center [335, 46] width 99 height 10
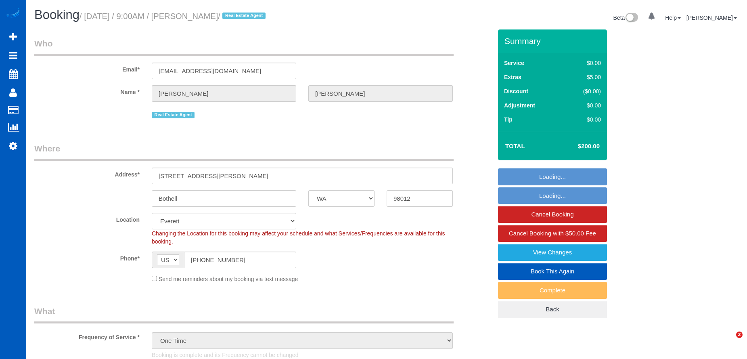
select select "WA"
select select "object:1067"
select select "199"
select select "1001"
select select "3"
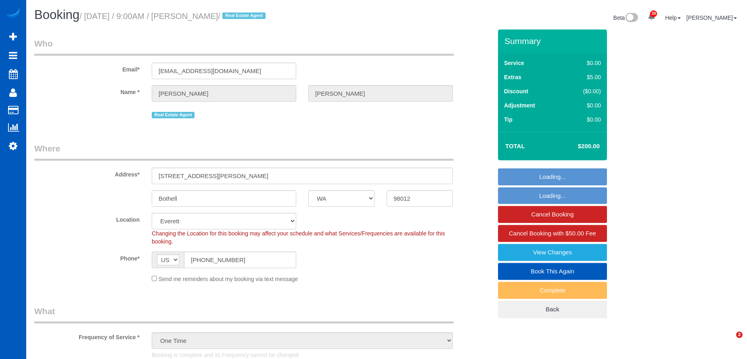
select select "3"
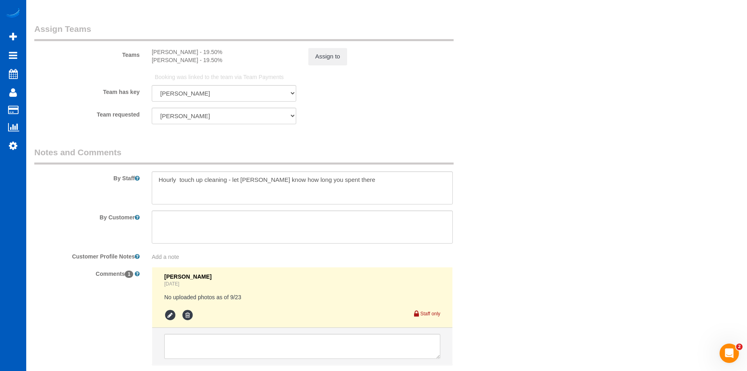
scroll to position [1042, 0]
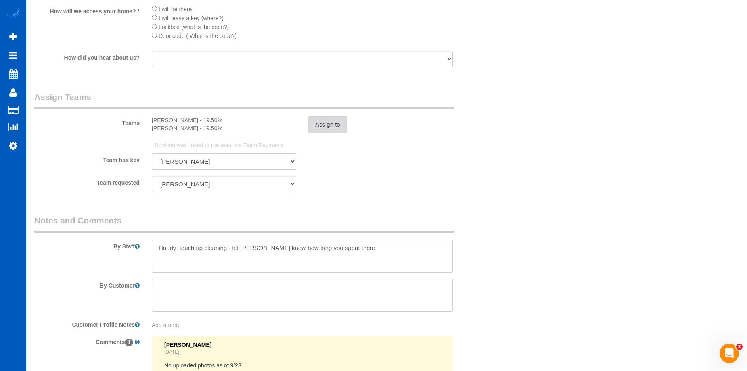
click at [325, 127] on button "Assign to" at bounding box center [327, 124] width 39 height 17
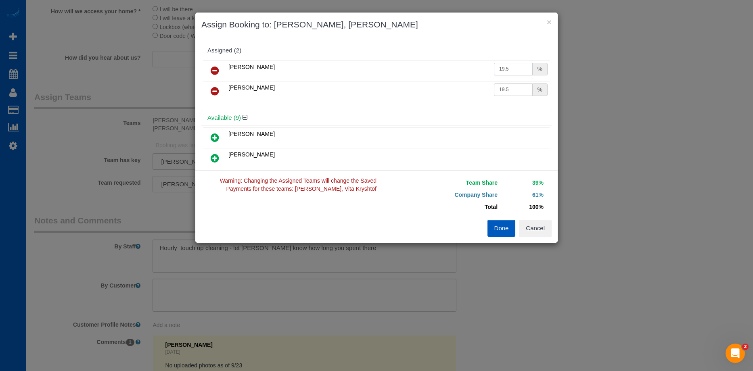
click at [517, 68] on input "19.5" at bounding box center [513, 69] width 39 height 13
drag, startPoint x: 510, startPoint y: 69, endPoint x: 427, endPoint y: 64, distance: 83.3
click at [427, 64] on tr "Nataliia Dmytruk 19.5 %" at bounding box center [376, 71] width 346 height 21
type input "27"
drag, startPoint x: 502, startPoint y: 89, endPoint x: 510, endPoint y: 88, distance: 8.1
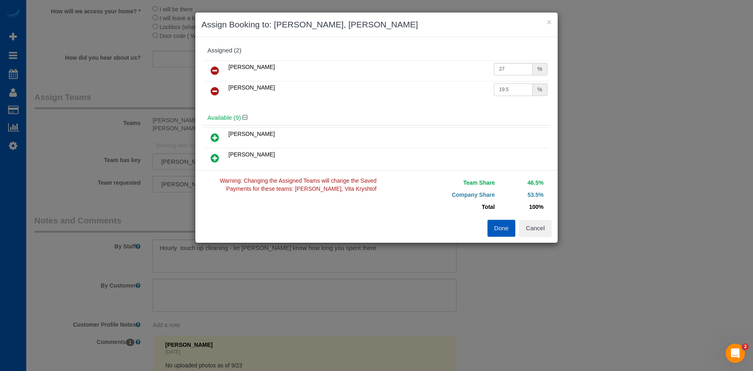
click at [502, 90] on input "19.5" at bounding box center [513, 89] width 39 height 13
drag, startPoint x: 511, startPoint y: 88, endPoint x: 467, endPoint y: 92, distance: 43.8
click at [467, 92] on tr "Vita Kryshtof 19.5 %" at bounding box center [376, 91] width 346 height 21
type input "27"
click at [501, 229] on button "Done" at bounding box center [501, 228] width 28 height 17
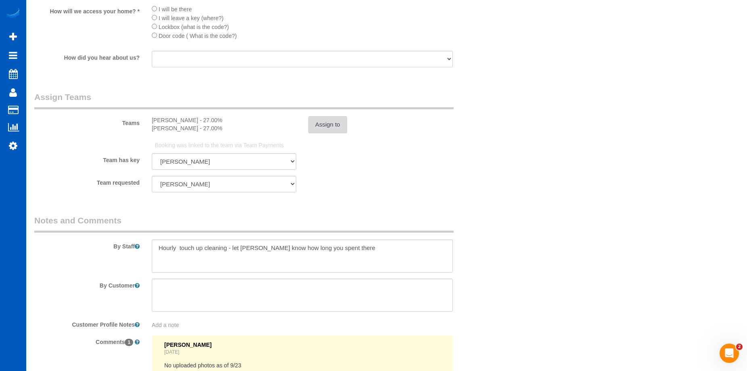
scroll to position [1163, 0]
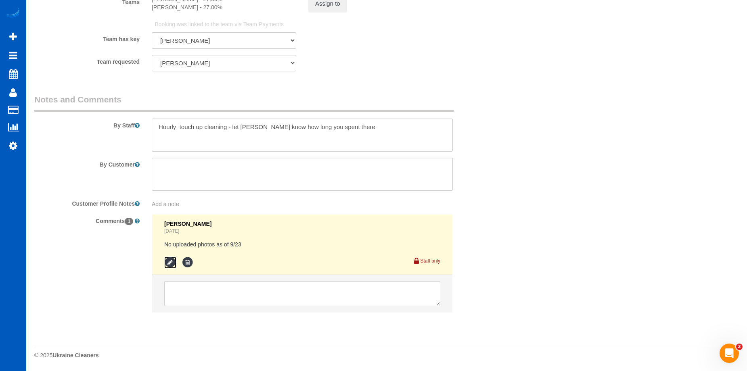
click at [171, 261] on icon at bounding box center [170, 263] width 12 height 12
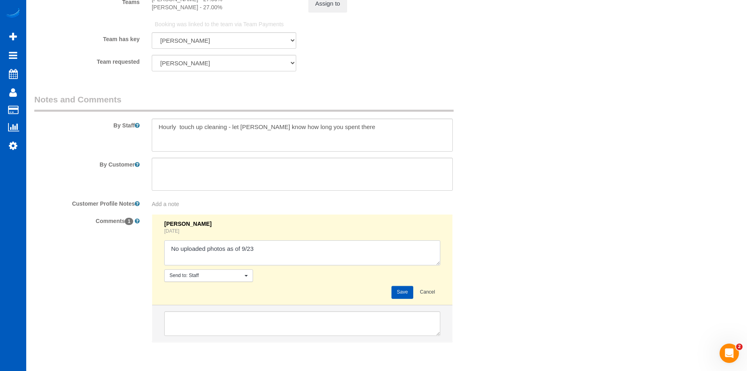
click at [281, 252] on textarea at bounding box center [302, 252] width 276 height 25
type textarea "No uploaded photos as of 9/23 - waived penalty, they uploaded photos on 9/24"
click at [399, 288] on button "Save" at bounding box center [401, 292] width 21 height 13
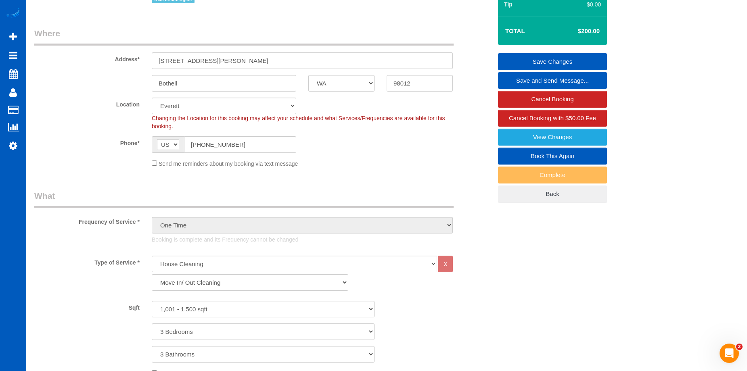
scroll to position [74, 0]
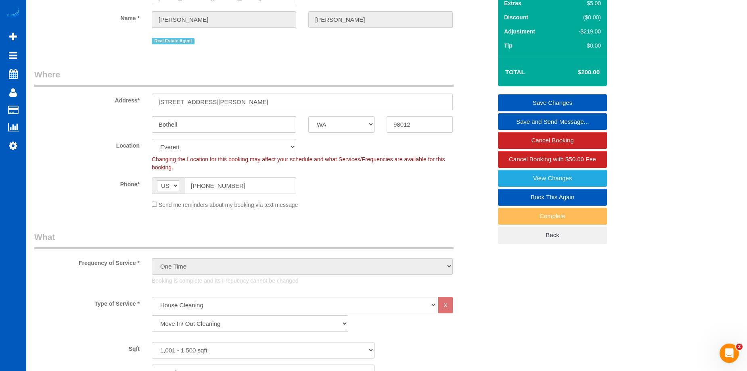
click at [515, 101] on link "Save Changes" at bounding box center [552, 102] width 109 height 17
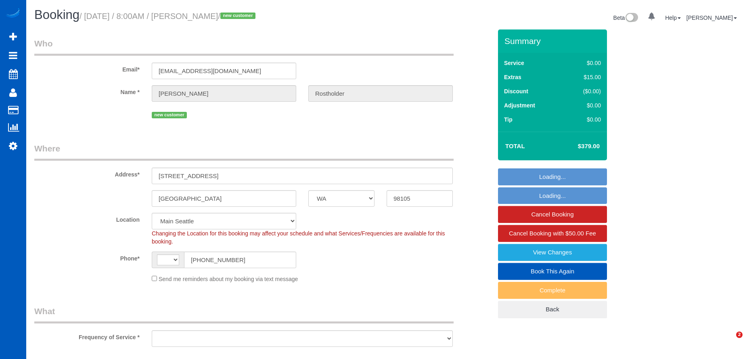
select select "WA"
select select "string:US"
select select "object:1057"
select select "199"
select select "spot1"
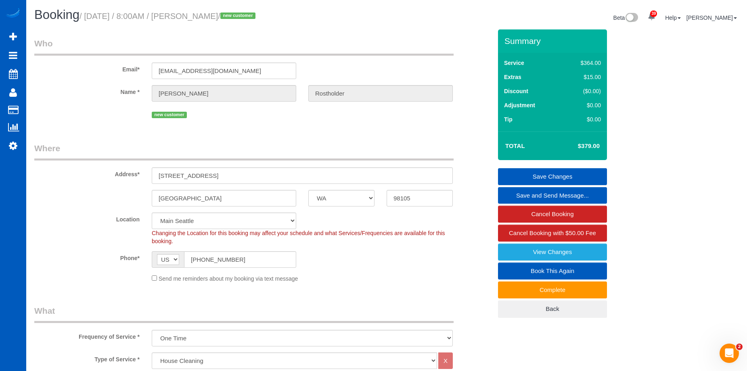
drag, startPoint x: 203, startPoint y: 15, endPoint x: 255, endPoint y: 19, distance: 52.1
click at [255, 19] on small "/ September 24, 2025 / 8:00AM / Pia Rostholder / new customer" at bounding box center [168, 16] width 178 height 9
copy small "Pia Rostholder"
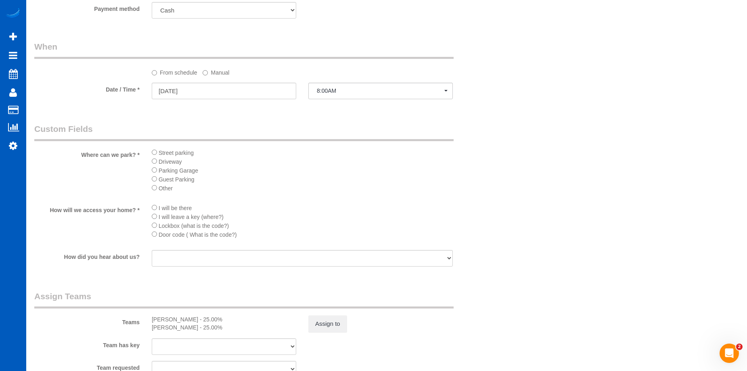
scroll to position [887, 0]
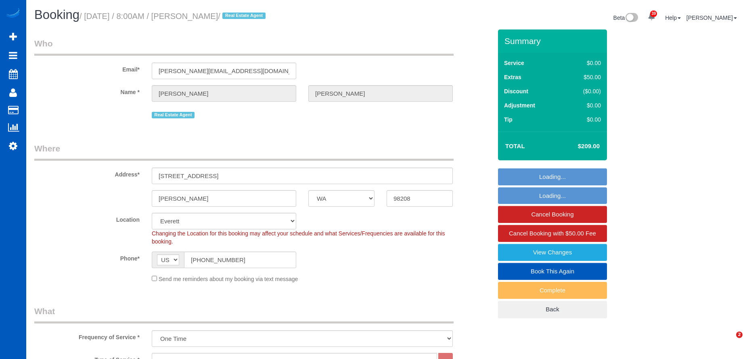
select select "WA"
select select "199"
select select "2"
select select "string:fspay-72b5aaa1-1490-4a91-aba7-848472dcf696"
select select "spot1"
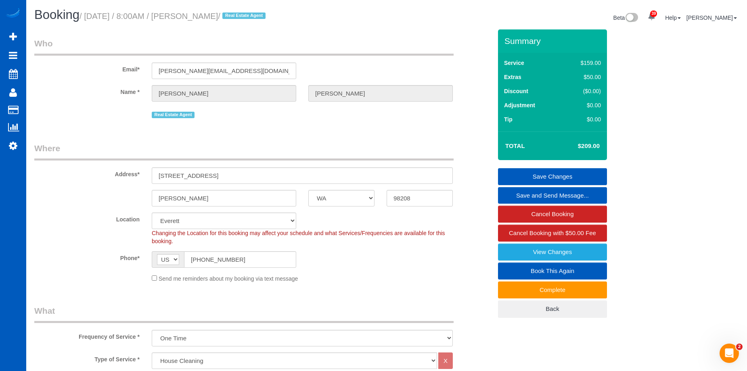
drag, startPoint x: 203, startPoint y: 19, endPoint x: 256, endPoint y: 19, distance: 52.8
click at [256, 19] on small "/ [DATE] / 8:00AM / [PERSON_NAME] / Real Estate Agent" at bounding box center [173, 16] width 188 height 9
copy small "[PERSON_NAME]"
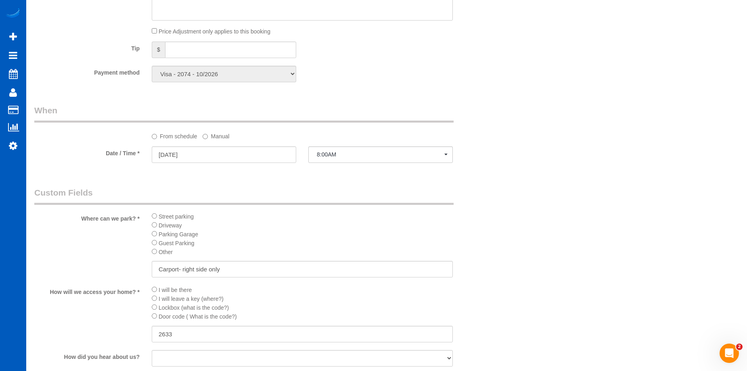
scroll to position [887, 0]
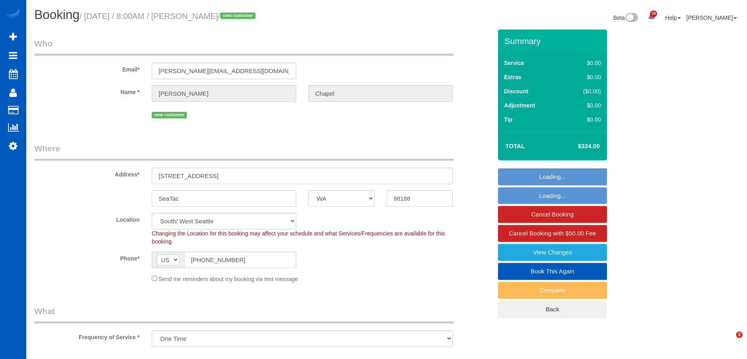
select select "WA"
select select "spot1"
select select "199"
select select "1501"
select select "4"
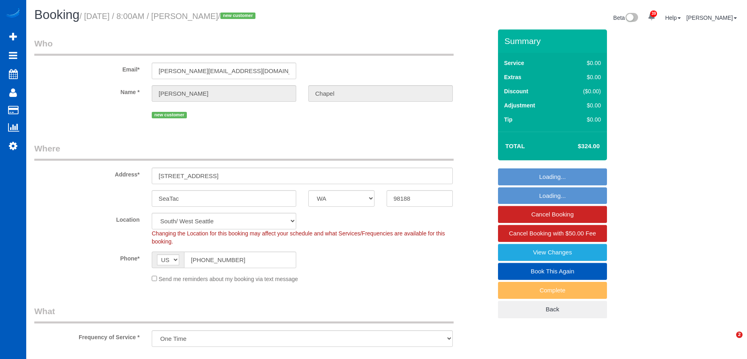
select select "2"
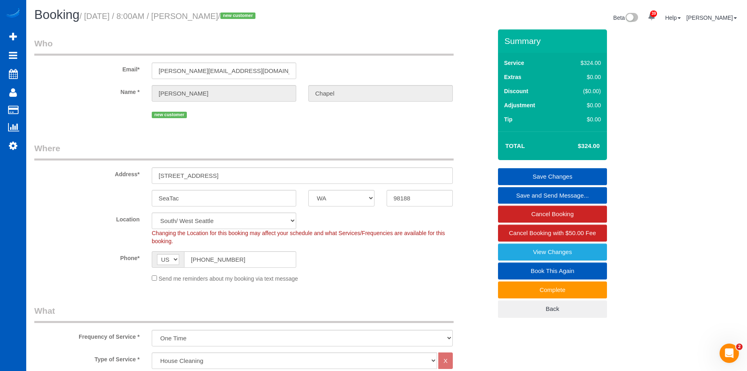
drag, startPoint x: 202, startPoint y: 14, endPoint x: 259, endPoint y: 14, distance: 57.3
click at [258, 14] on small "/ [DATE] / 8:00AM / [PERSON_NAME] / new customer" at bounding box center [168, 16] width 178 height 9
copy small "[PERSON_NAME] Chapel"
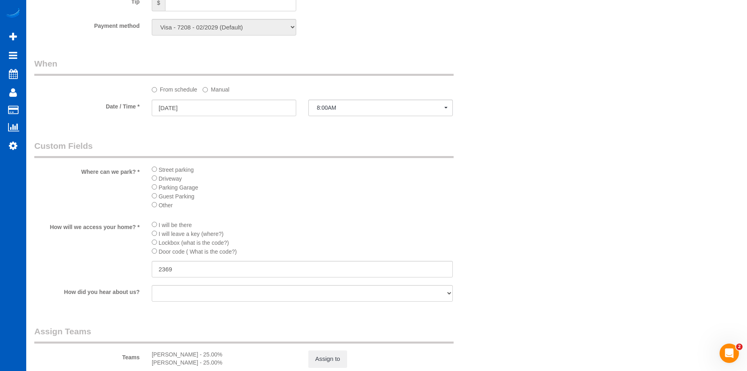
scroll to position [928, 0]
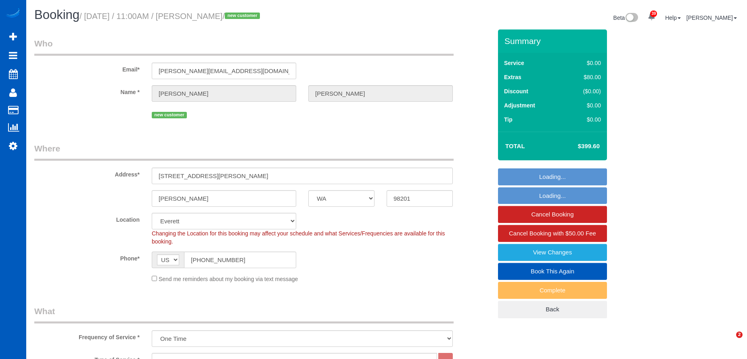
select select "WA"
select select "199"
select select "spot1"
select select "number:8"
select select "object:1177"
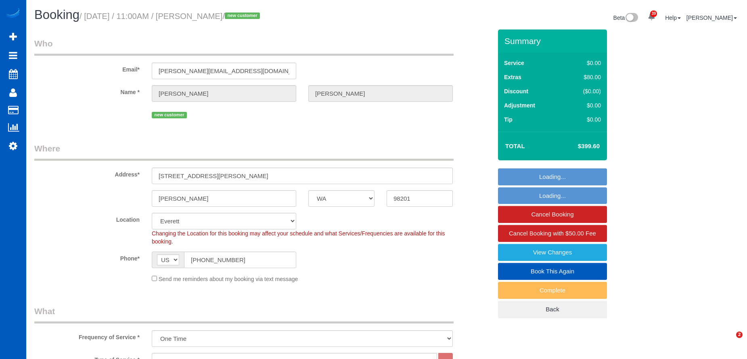
select select "spot10"
select select "2"
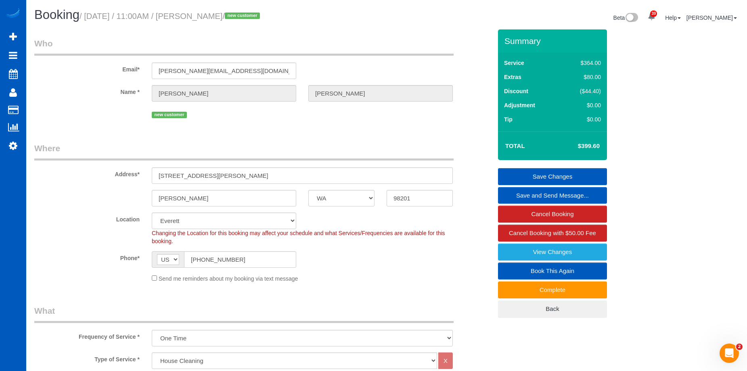
drag, startPoint x: 207, startPoint y: 16, endPoint x: 258, endPoint y: 17, distance: 51.2
click at [258, 17] on small "/ September 24, 2025 / 11:00AM / Sareen Nelson / new customer" at bounding box center [170, 16] width 183 height 9
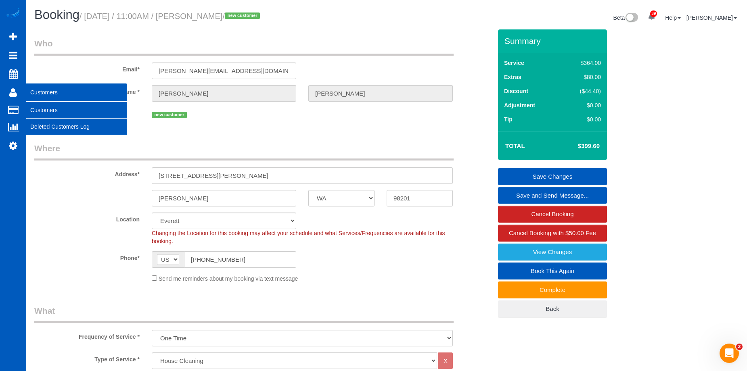
copy small "Sareen Nelson"
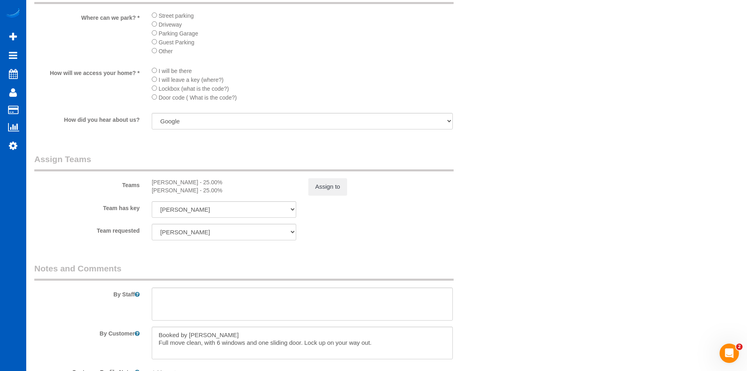
scroll to position [968, 0]
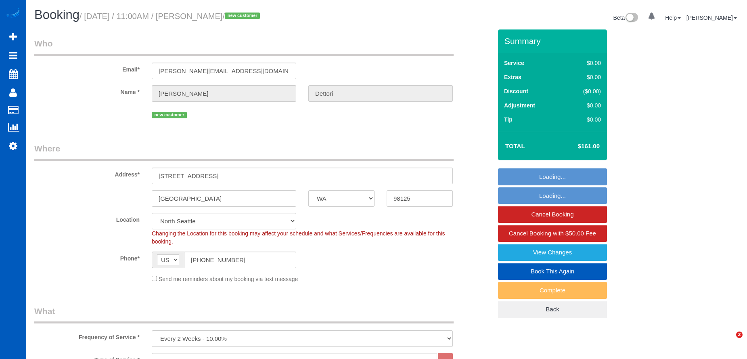
select select "WA"
select select "199"
select select "spot1"
select select
select select "1001"
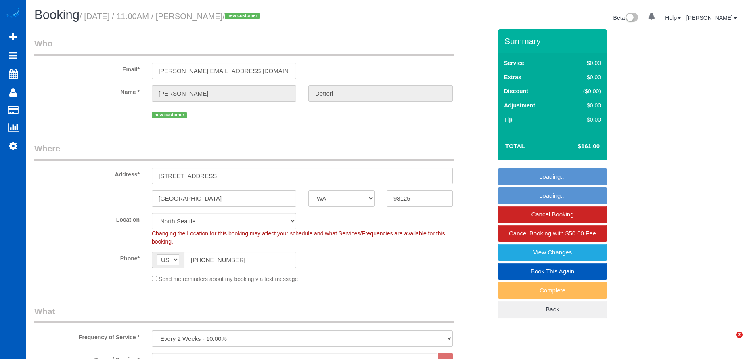
select select "3"
select select "2"
select select "spot9"
select select "object:1271"
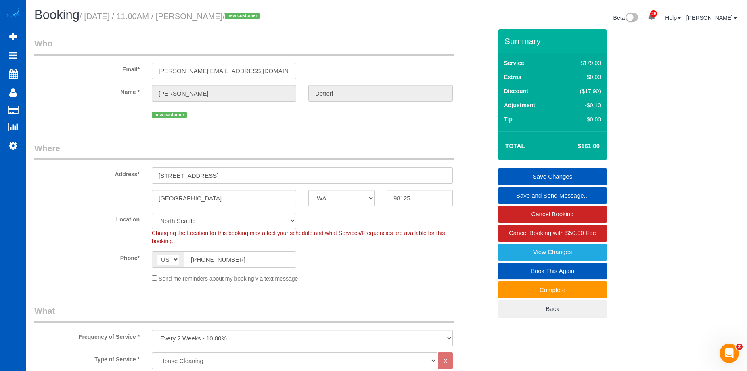
drag, startPoint x: 208, startPoint y: 15, endPoint x: 250, endPoint y: 13, distance: 42.4
click at [250, 13] on small "/ September 24, 2025 / 11:00AM / Nate Dettori / new customer" at bounding box center [170, 16] width 183 height 9
copy small "Nate Dettori"
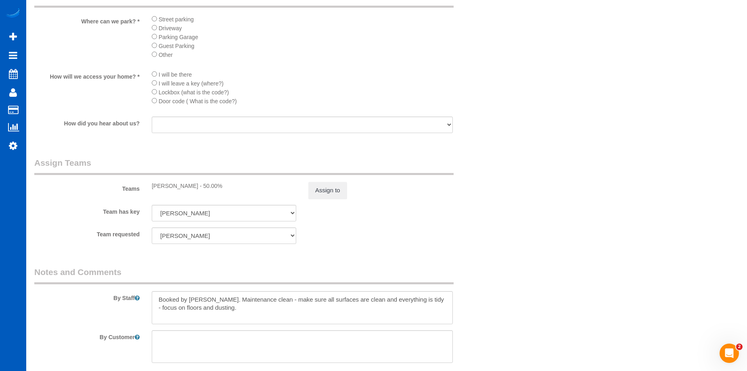
scroll to position [928, 0]
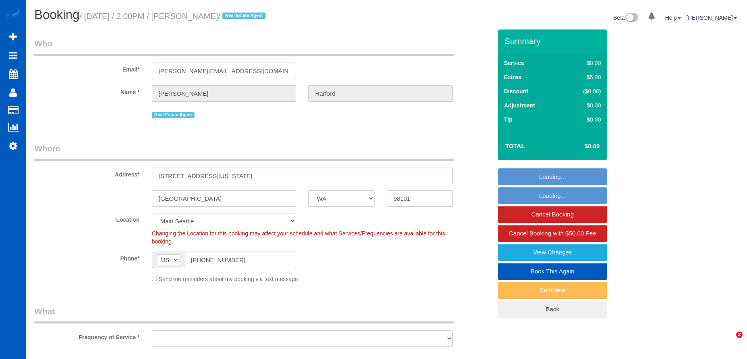
select select "WA"
select select "199"
select select "object:1162"
select select "1501"
select select "2"
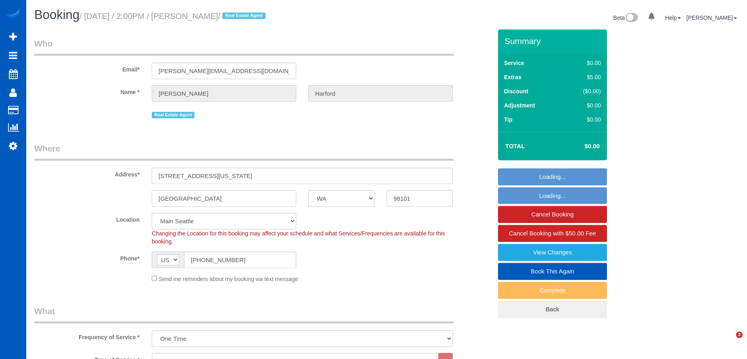
select select "2"
select select "spot1"
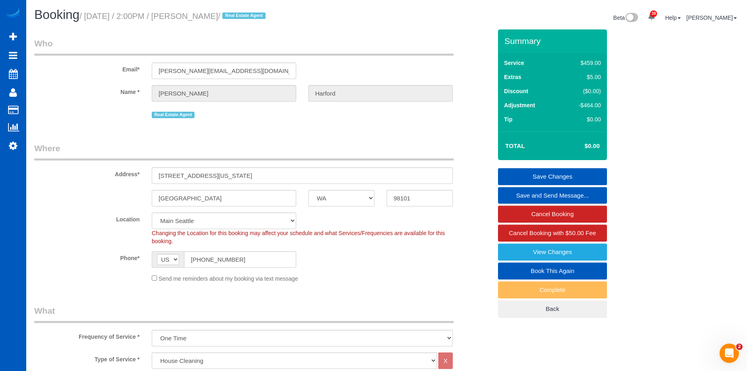
drag, startPoint x: 203, startPoint y: 17, endPoint x: 253, endPoint y: 17, distance: 50.0
click at [253, 17] on small "/ September 24, 2025 / 2:00PM / Davis Harford / Real Estate Agent" at bounding box center [173, 16] width 188 height 9
copy small "Davis Harford"
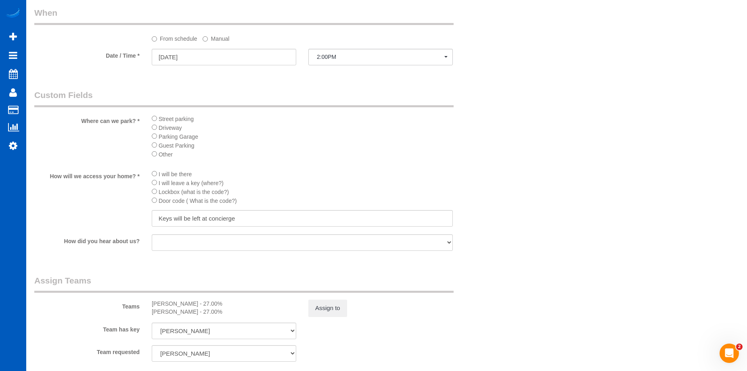
scroll to position [847, 0]
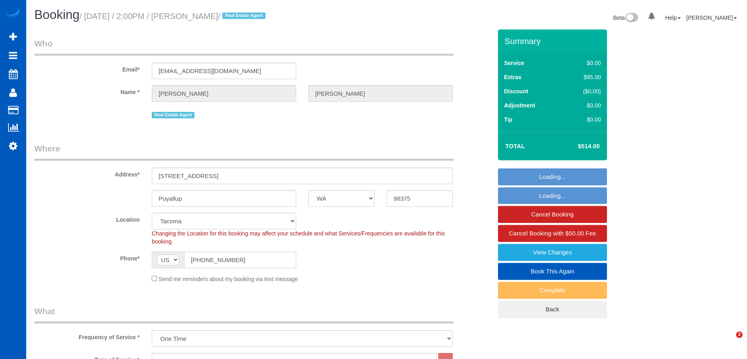
select select "WA"
select select "199"
select select "2501"
select select "4"
select select "3"
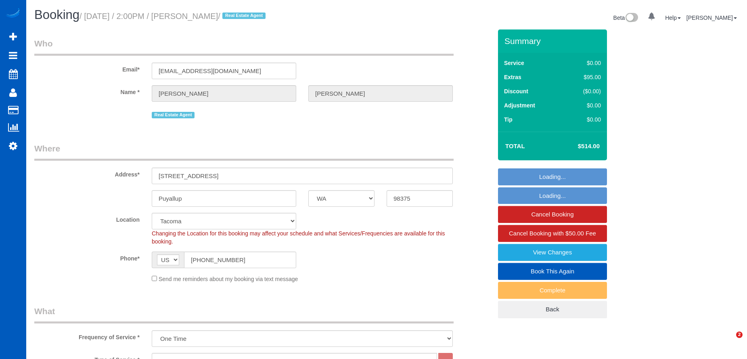
select select "spot1"
select select "number:10"
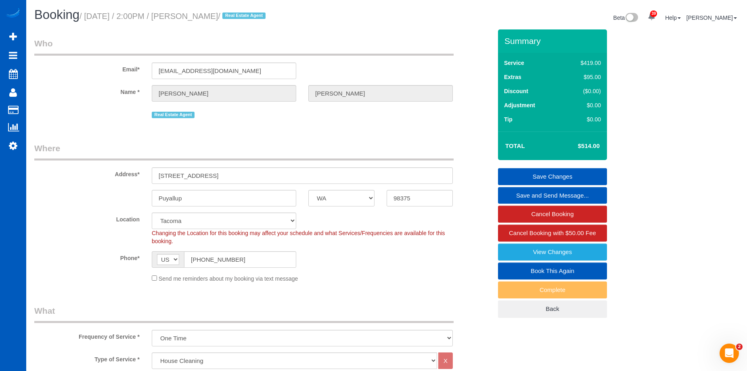
drag, startPoint x: 203, startPoint y: 13, endPoint x: 251, endPoint y: 13, distance: 48.4
click at [251, 13] on small "/ [DATE] / 2:00PM / [PERSON_NAME] / Real Estate Agent" at bounding box center [173, 16] width 188 height 9
copy small "[PERSON_NAME]"
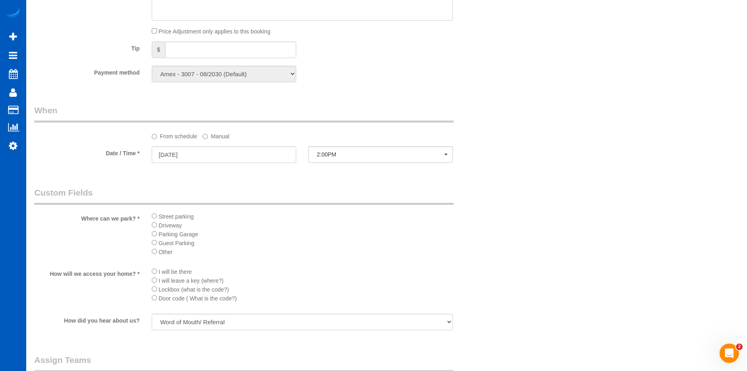
scroll to position [847, 0]
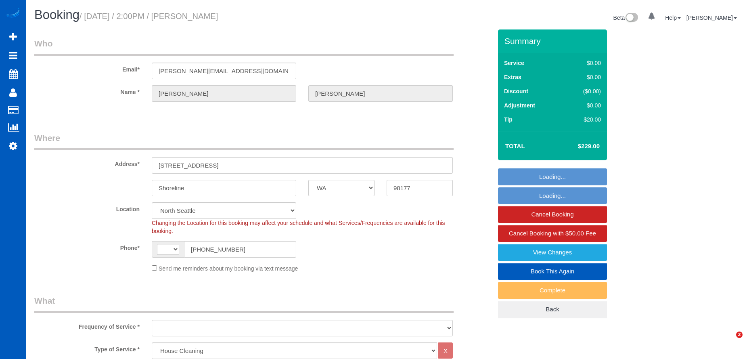
select select "WA"
select select "199"
select select "string:fspay-56a54d43-c384-432c-90dd-24322384408e"
select select "string:[GEOGRAPHIC_DATA]"
select select "object:1177"
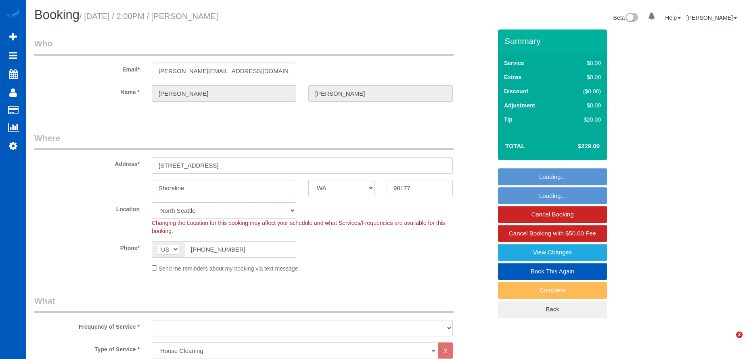
select select "spot1"
select select "1501"
select select "2"
select select "object:1266"
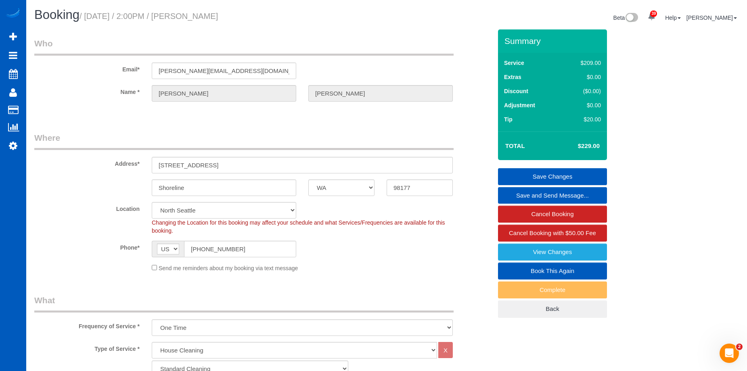
drag, startPoint x: 204, startPoint y: 13, endPoint x: 264, endPoint y: 17, distance: 60.6
click at [264, 17] on h1 "Booking / September 24, 2025 / 2:00PM / Keith Scully" at bounding box center [207, 15] width 346 height 14
copy small "Keith Scully"
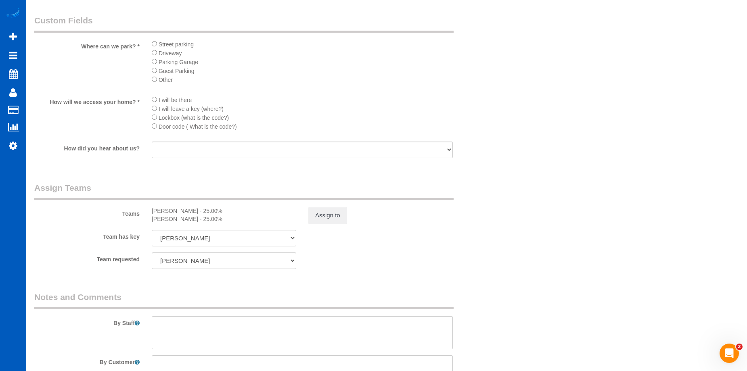
scroll to position [968, 0]
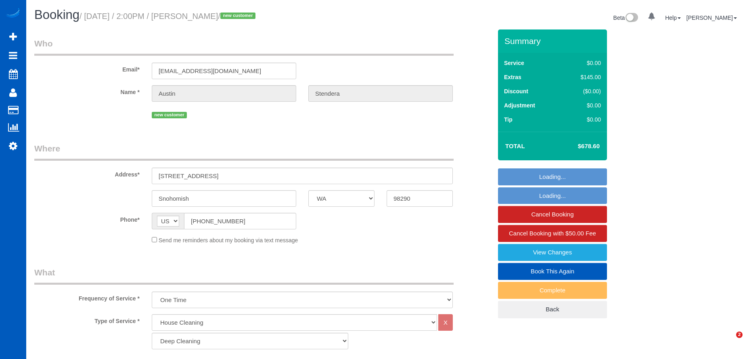
select select "WA"
select select "199"
select select "spot1"
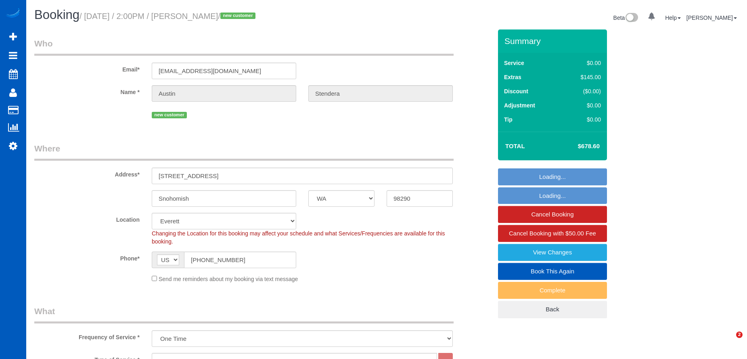
select select "object:1181"
select select
select select "4001"
select select "5"
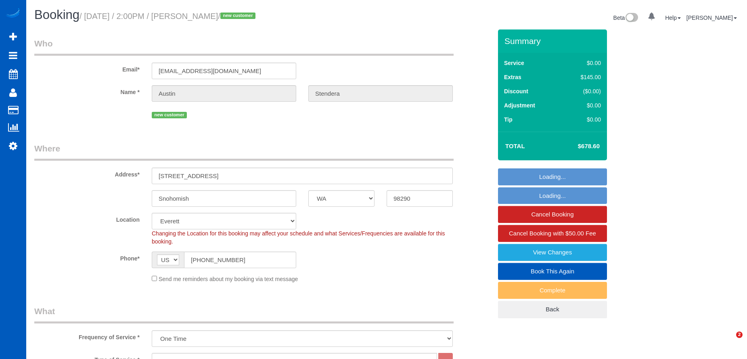
select select "spot10"
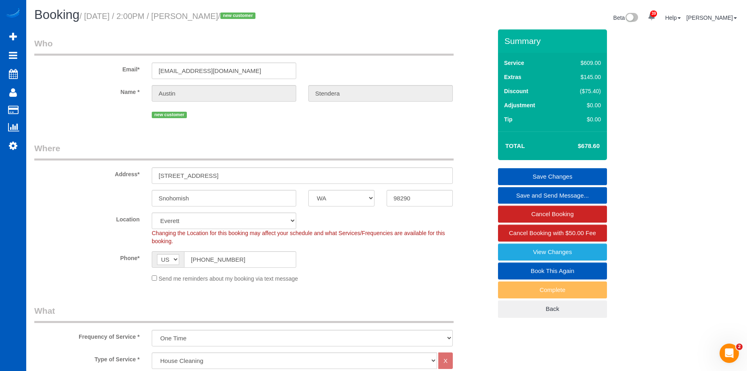
drag, startPoint x: 202, startPoint y: 15, endPoint x: 259, endPoint y: 10, distance: 57.0
click at [259, 10] on h1 "Booking / September 24, 2025 / 2:00PM / Austin Stendera / new customer" at bounding box center [207, 15] width 346 height 14
copy small "Austin Stendera"
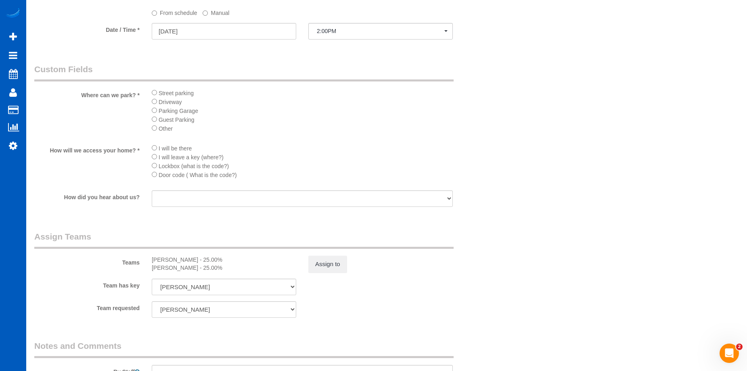
scroll to position [968, 0]
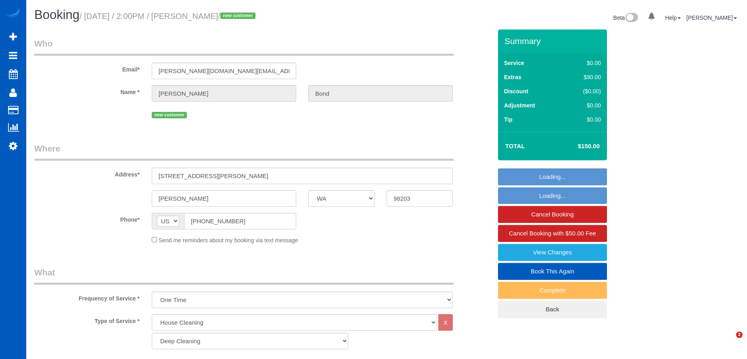
select select "WA"
select select "199"
select select "spot1"
select select "object:1177"
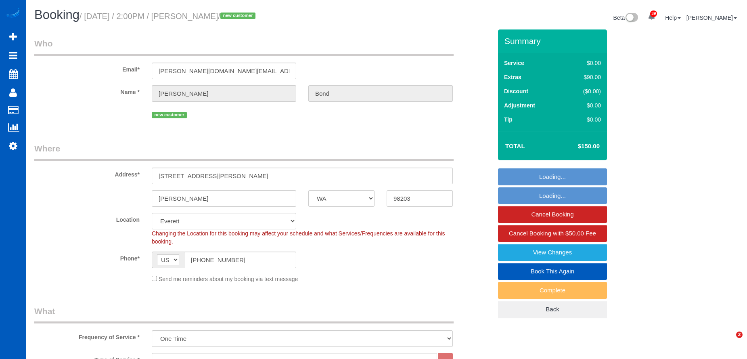
select select "spot10"
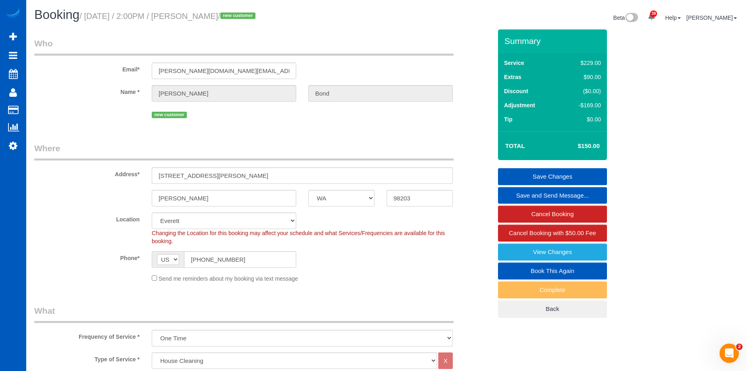
drag, startPoint x: 201, startPoint y: 16, endPoint x: 240, endPoint y: 17, distance: 39.5
click at [240, 17] on small "/ [DATE] / 2:00PM / [PERSON_NAME] / new customer" at bounding box center [168, 16] width 178 height 9
click at [212, 22] on h1 "Booking / September 24, 2025 / 2:00PM / Tami Bond / new customer" at bounding box center [207, 15] width 346 height 14
drag, startPoint x: 203, startPoint y: 16, endPoint x: 239, endPoint y: 18, distance: 35.5
click at [239, 18] on small "/ September 24, 2025 / 2:00PM / Tami Bond / new customer" at bounding box center [168, 16] width 178 height 9
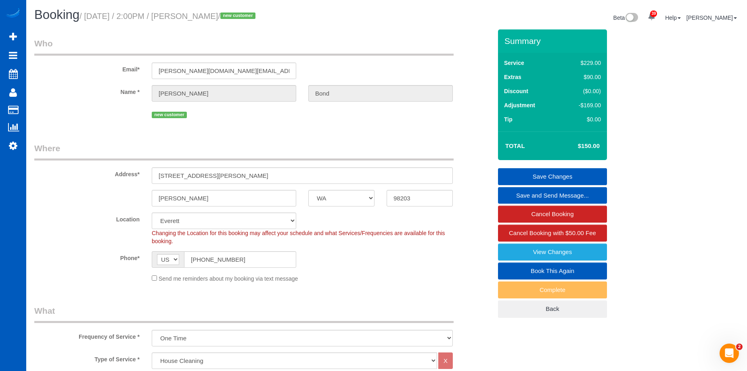
copy small "Tami Bond"
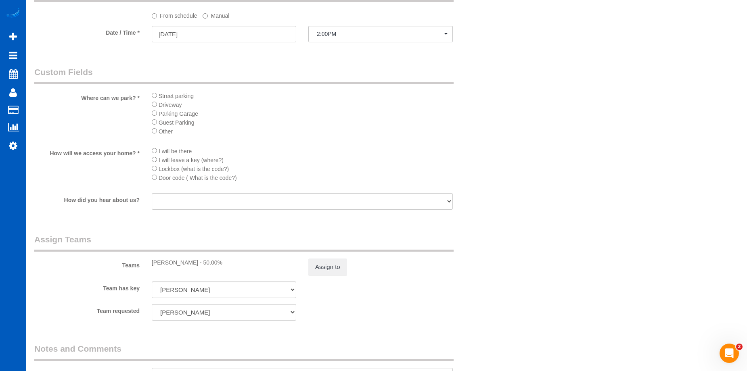
scroll to position [847, 0]
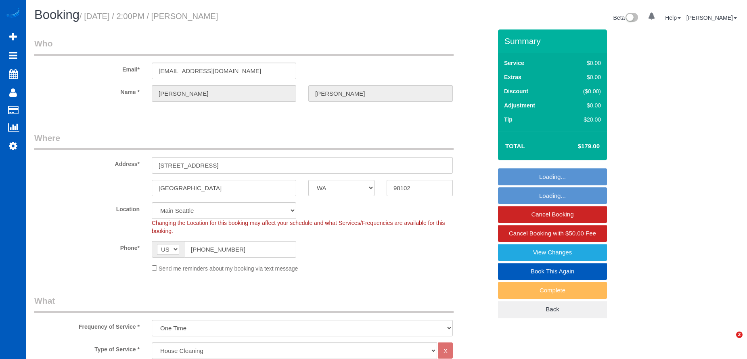
select select "WA"
select select "199"
select select "string:fspay-b896aaa2-4de6-4ad9-aecc-78d94c0be75b"
select select "spot1"
select select "number:10"
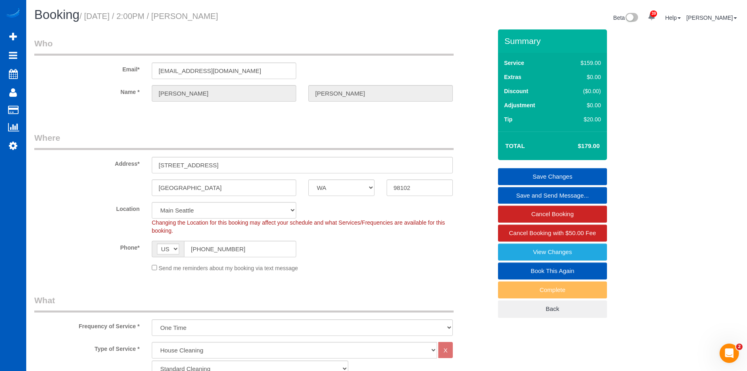
drag, startPoint x: 204, startPoint y: 13, endPoint x: 272, endPoint y: 13, distance: 68.6
click at [272, 13] on h1 "Booking / September 24, 2025 / 2:00PM / Tyler Wendland" at bounding box center [207, 15] width 346 height 14
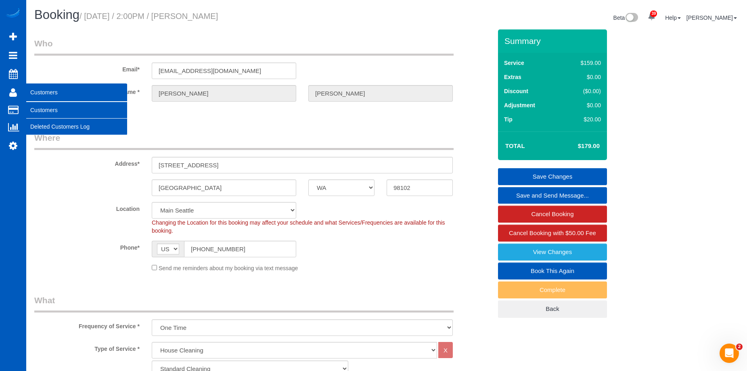
copy small "Tyler Wendland"
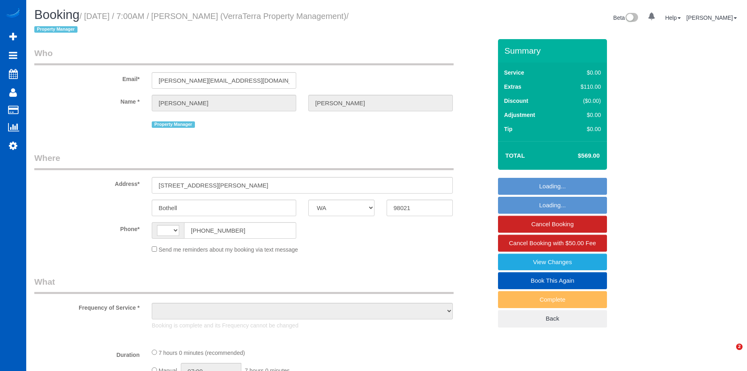
select select "WA"
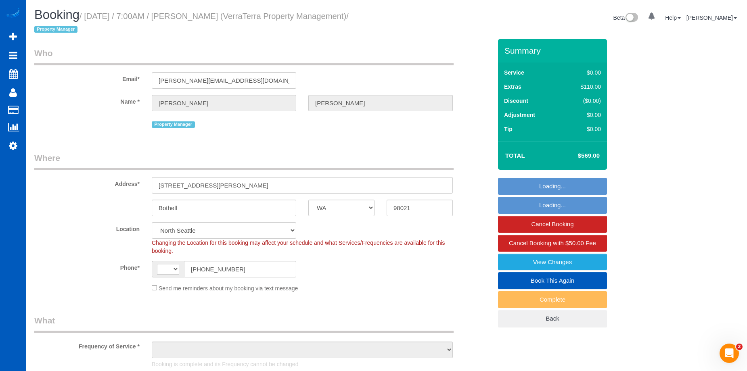
select select "string:[GEOGRAPHIC_DATA]"
select select "199"
select select "1501"
select select "3"
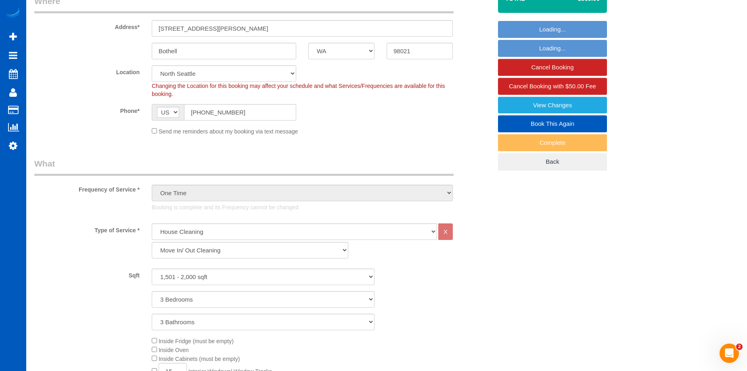
select select "object:1187"
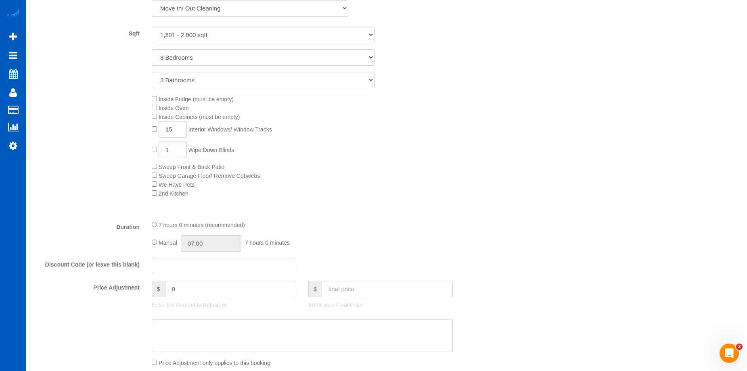
select select "1501"
select select "3"
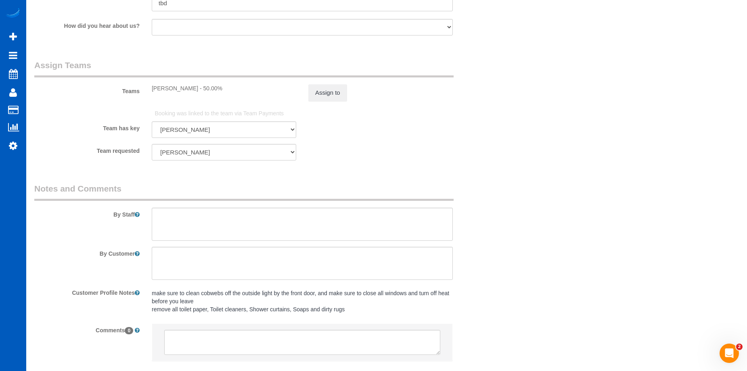
scroll to position [1150, 0]
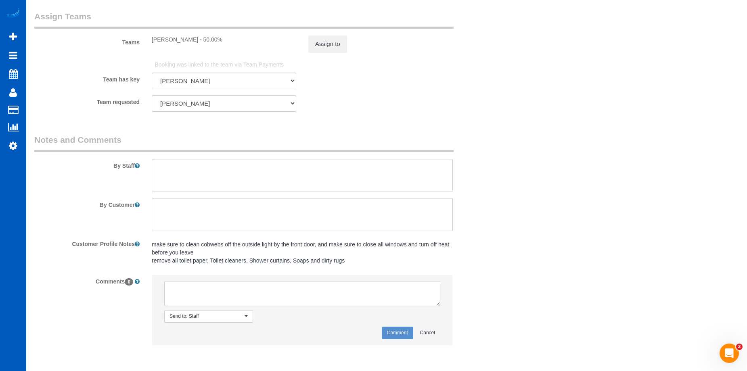
click at [233, 289] on textarea at bounding box center [302, 293] width 276 height 25
type textarea "No uploaded photos as of 9/24"
click at [393, 329] on button "Comment" at bounding box center [397, 333] width 31 height 13
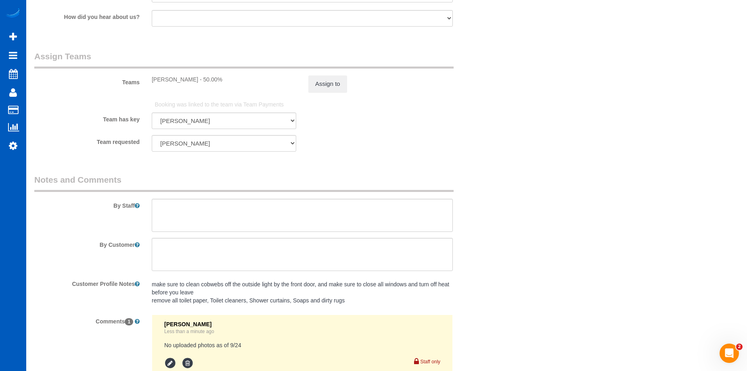
scroll to position [1110, 0]
click at [340, 83] on button "Assign to" at bounding box center [327, 84] width 39 height 17
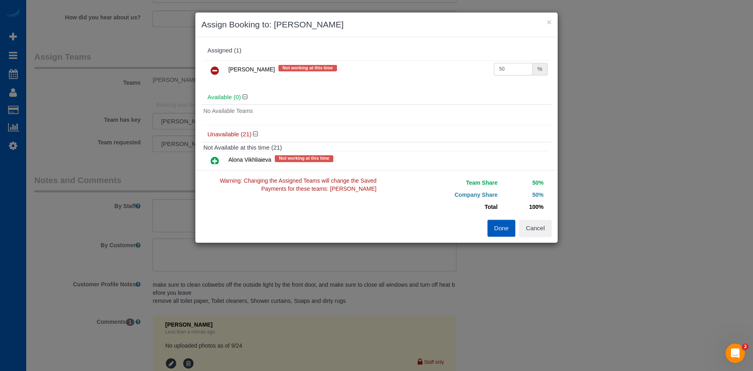
click at [496, 71] on input "50" at bounding box center [513, 69] width 39 height 13
drag, startPoint x: 507, startPoint y: 69, endPoint x: 476, endPoint y: 64, distance: 31.0
click at [476, 64] on tr "Alona Tarasiuk Not working at this time 50 %" at bounding box center [376, 71] width 346 height 21
type input "47.36"
click at [497, 230] on button "Done" at bounding box center [501, 228] width 28 height 17
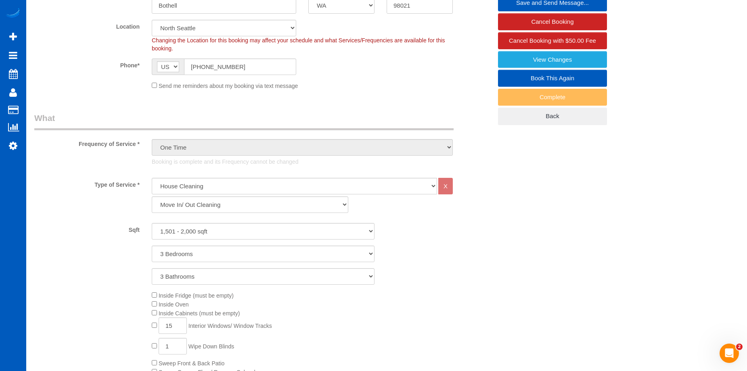
scroll to position [122, 0]
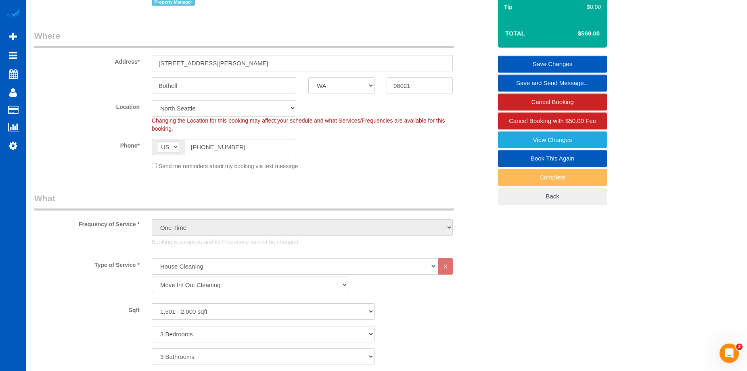
click at [522, 56] on link "Save Changes" at bounding box center [552, 64] width 109 height 17
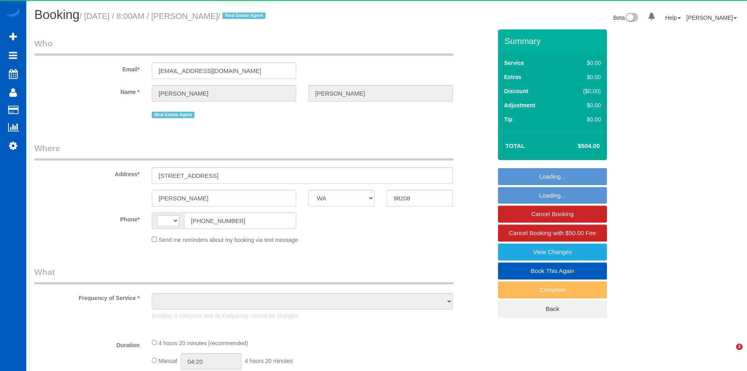
select select "WA"
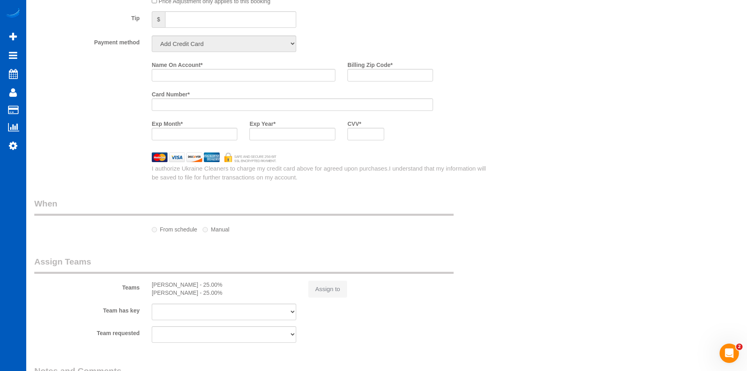
select select "object:583"
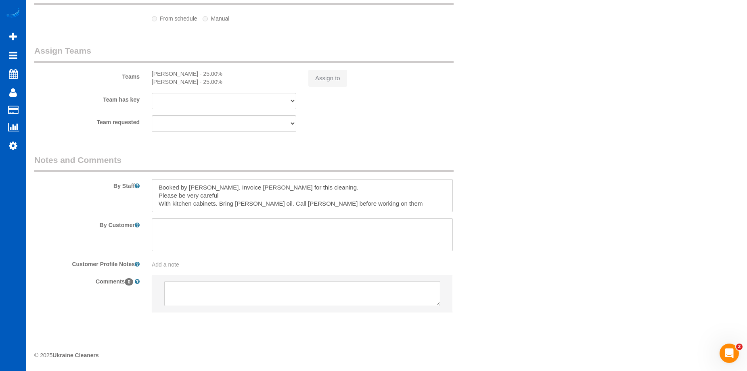
select select "string:fspay-29fb7387-665f-439c-9dce-09a3bf446a93"
select select "string:[GEOGRAPHIC_DATA]"
select select "spot1"
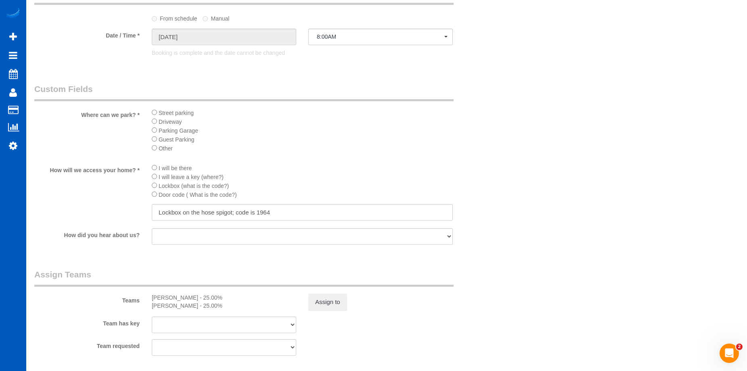
click at [257, 292] on div "Teams Viktoriia Zhukovska - 25.00% Vira Zhukovska - 25.00% Assign to" at bounding box center [262, 290] width 469 height 42
select select "object:1187"
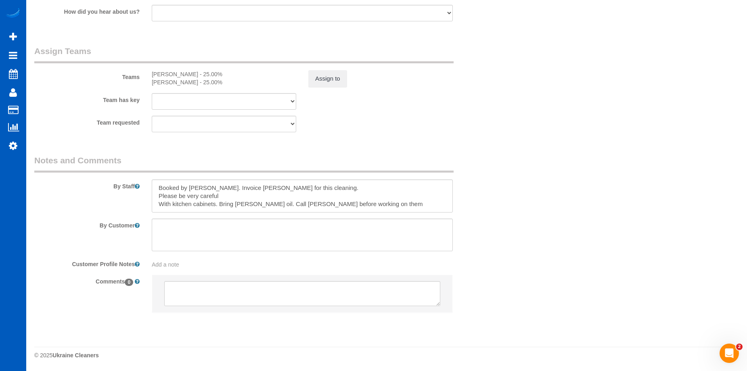
select select "199"
select select "2001"
select select "4"
select select "3"
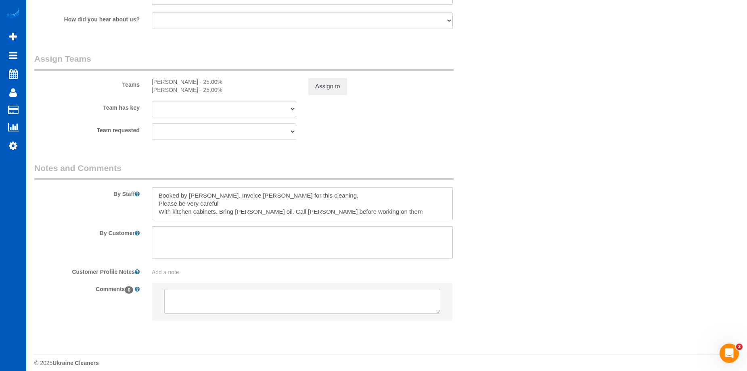
scroll to position [1062, 0]
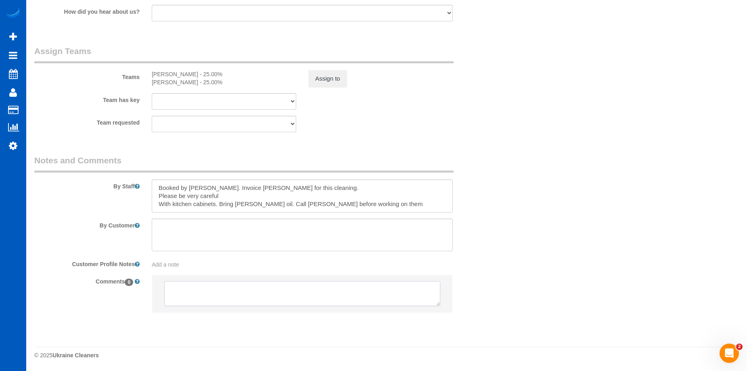
click at [248, 290] on textarea at bounding box center [302, 293] width 276 height 25
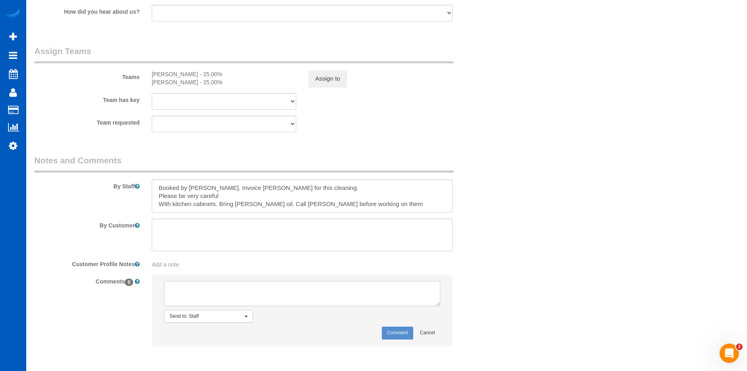
select select "2001"
select select "4"
select select "3"
type textarea "No photos uploaded as of 9/24"
click at [403, 330] on button "Comment" at bounding box center [397, 333] width 31 height 13
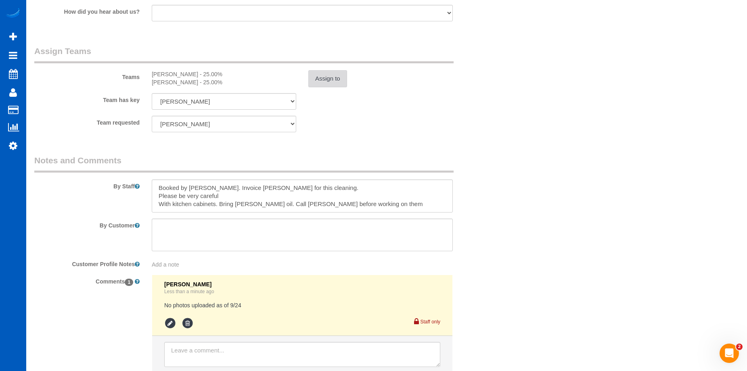
click at [324, 76] on button "Assign to" at bounding box center [327, 78] width 39 height 17
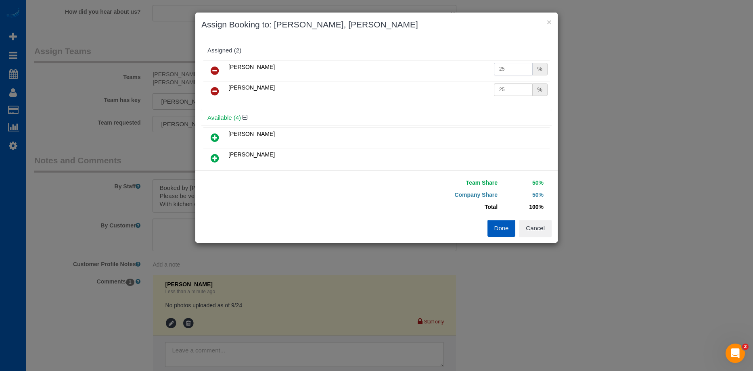
click at [509, 71] on input "25" at bounding box center [513, 69] width 39 height 13
drag, startPoint x: 510, startPoint y: 70, endPoint x: 467, endPoint y: 69, distance: 43.6
click at [467, 69] on tr "Viktoriia Zhukovska 25 %" at bounding box center [376, 71] width 346 height 21
type input "22.02"
click at [502, 93] on input "25" at bounding box center [513, 89] width 39 height 13
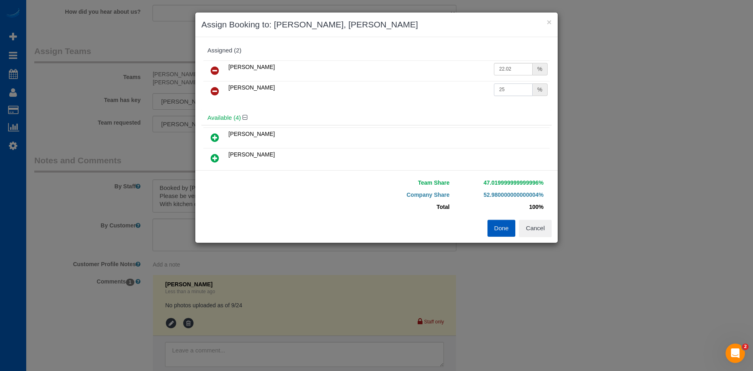
drag, startPoint x: 508, startPoint y: 90, endPoint x: 437, endPoint y: 90, distance: 71.0
click at [437, 90] on tr "Vira Zhukovska 25 %" at bounding box center [376, 91] width 346 height 21
type input "22.02"
click at [497, 226] on button "Done" at bounding box center [501, 228] width 28 height 17
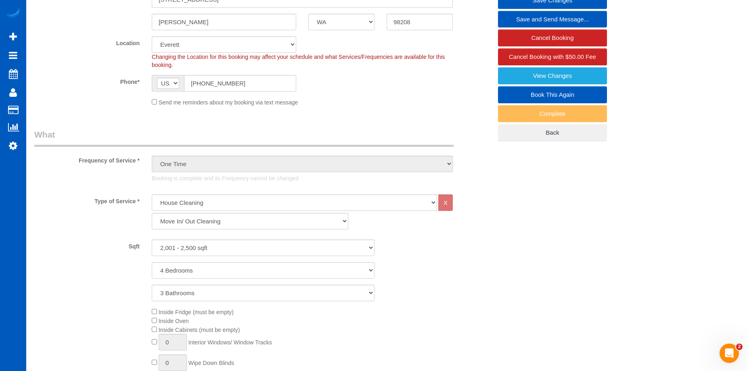
scroll to position [94, 0]
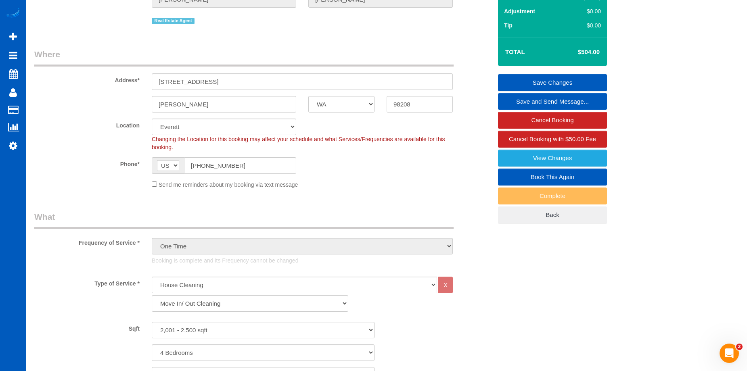
click at [522, 80] on link "Save Changes" at bounding box center [552, 82] width 109 height 17
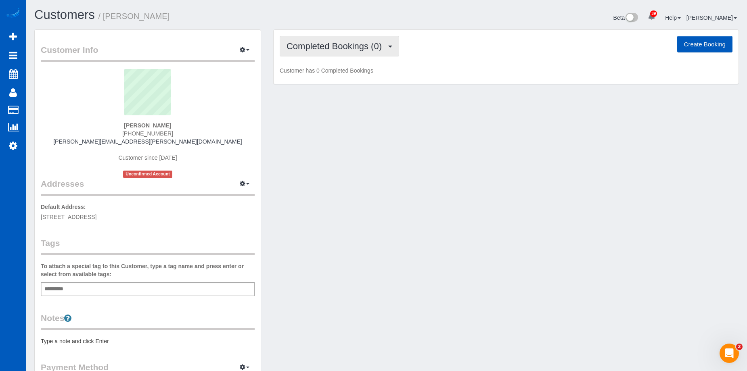
click at [342, 41] on span "Completed Bookings (0)" at bounding box center [335, 46] width 99 height 10
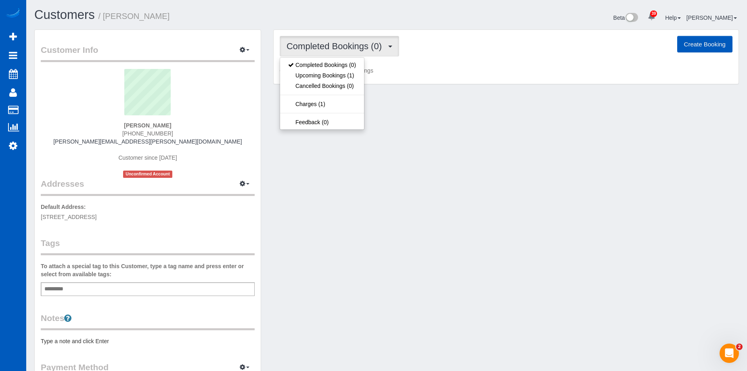
click at [342, 41] on span "Completed Bookings (0)" at bounding box center [335, 46] width 99 height 10
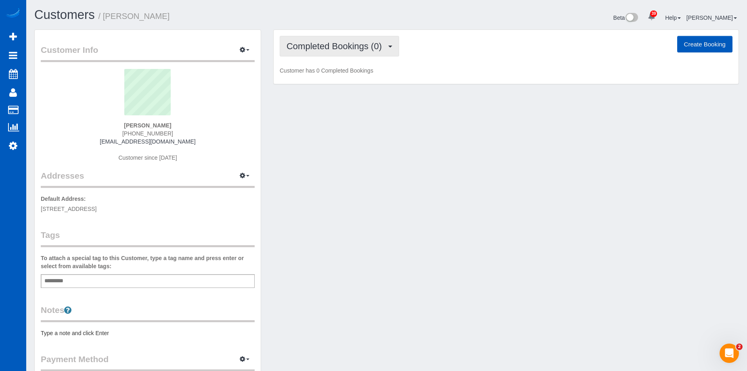
click at [348, 46] on span "Completed Bookings (0)" at bounding box center [335, 46] width 99 height 10
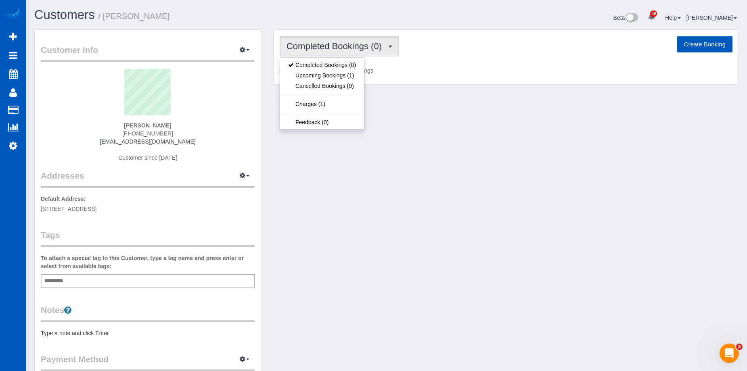
click at [348, 46] on span "Completed Bookings (0)" at bounding box center [335, 46] width 99 height 10
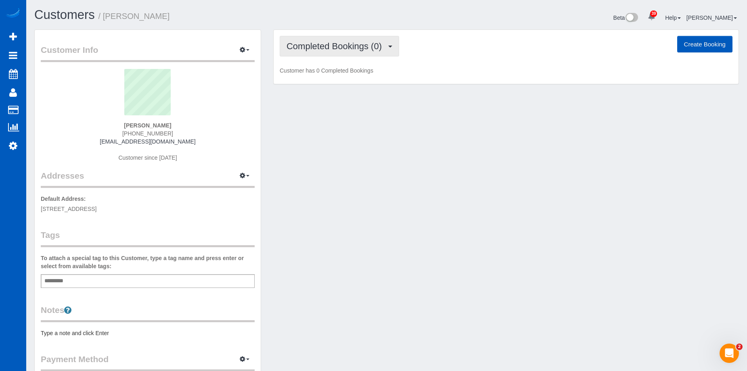
click at [351, 49] on span "Completed Bookings (0)" at bounding box center [335, 46] width 99 height 10
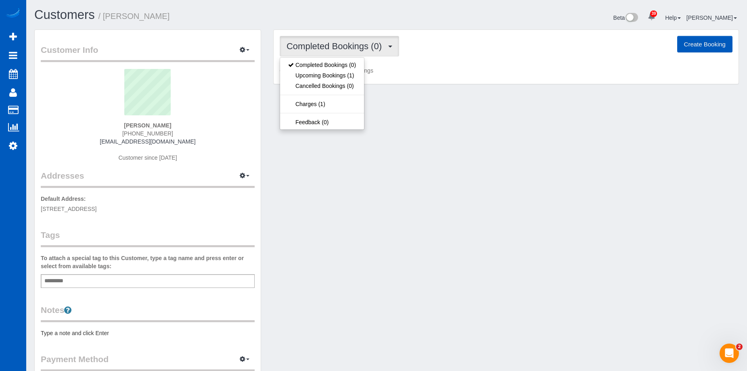
click at [352, 48] on span "Completed Bookings (0)" at bounding box center [335, 46] width 99 height 10
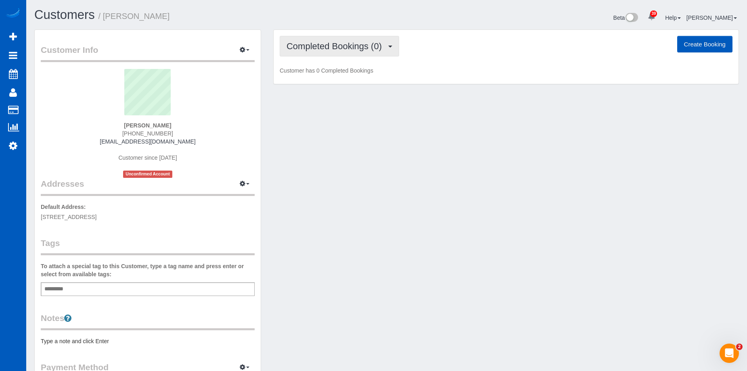
click at [348, 40] on button "Completed Bookings (0)" at bounding box center [339, 46] width 119 height 21
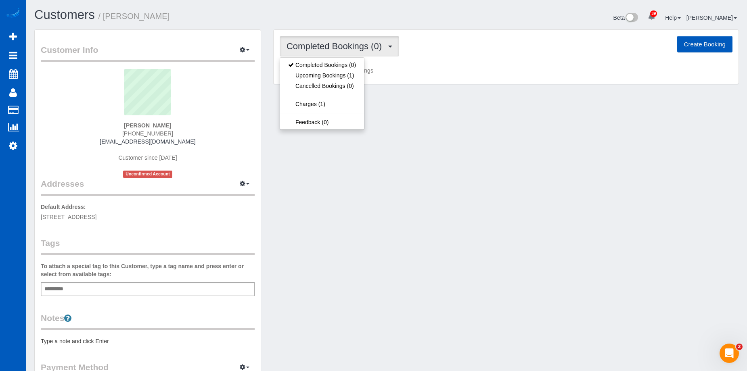
click at [348, 40] on button "Completed Bookings (0)" at bounding box center [339, 46] width 119 height 21
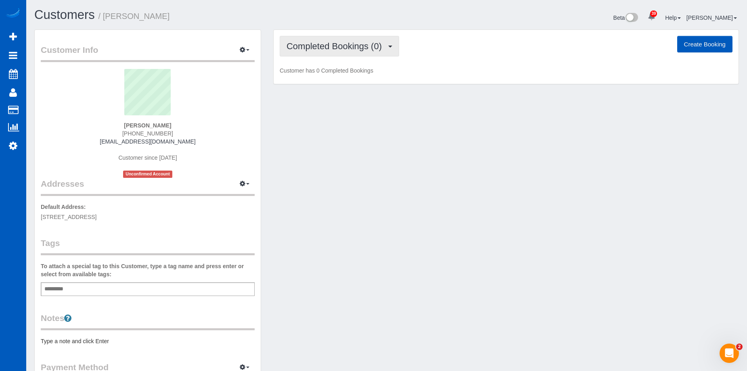
click at [334, 41] on span "Completed Bookings (0)" at bounding box center [335, 46] width 99 height 10
